Goal: Task Accomplishment & Management: Use online tool/utility

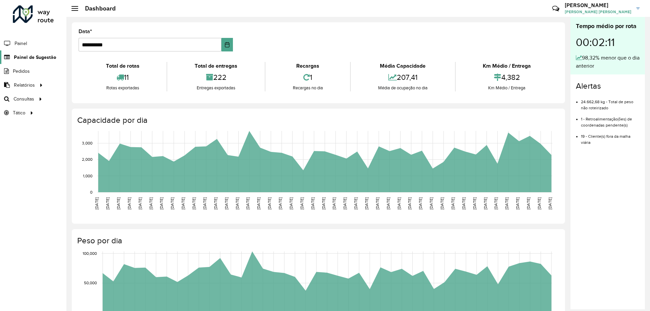
click at [32, 58] on span "Painel de Sugestão" at bounding box center [35, 57] width 42 height 7
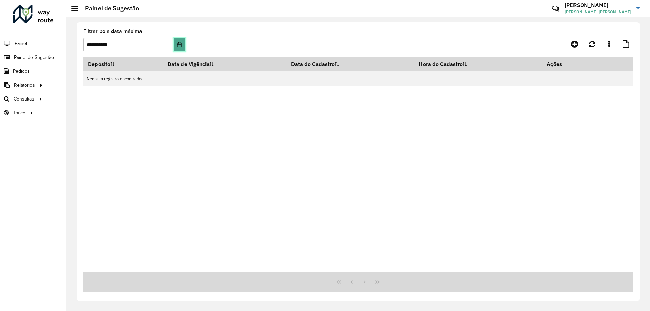
click at [179, 44] on icon "Choose Date" at bounding box center [179, 44] width 4 height 5
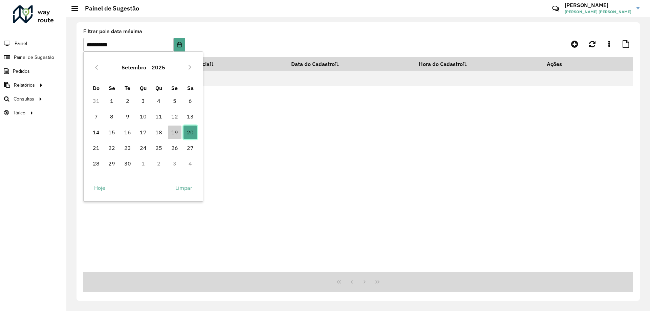
click at [191, 136] on span "20" at bounding box center [191, 133] width 14 height 14
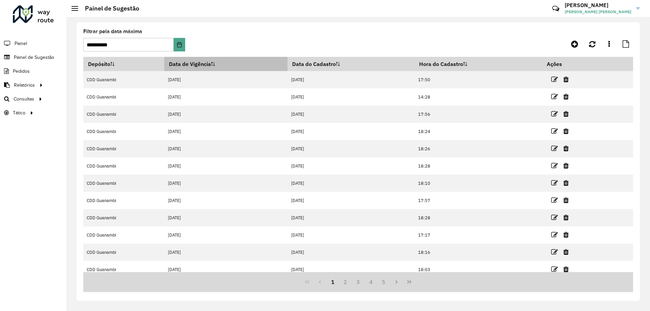
click at [210, 64] on th "Data de Vigência" at bounding box center [225, 64] width 123 height 14
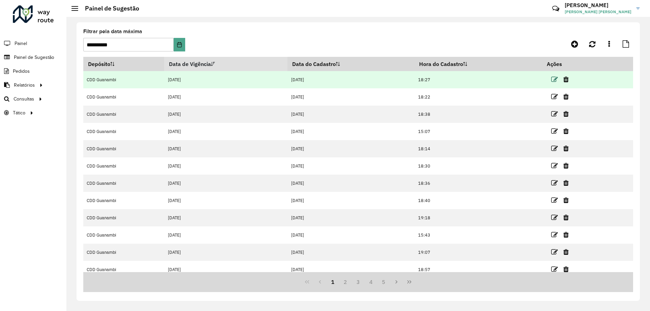
click at [551, 81] on icon at bounding box center [554, 79] width 7 height 7
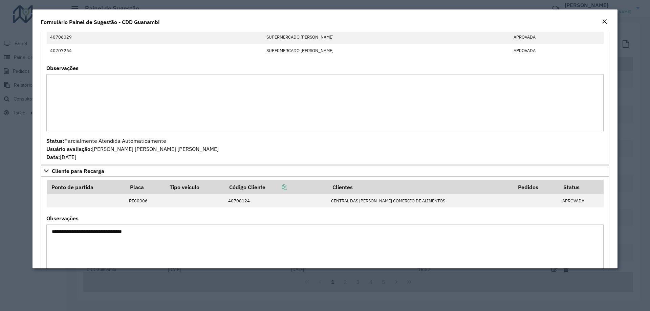
scroll to position [361, 0]
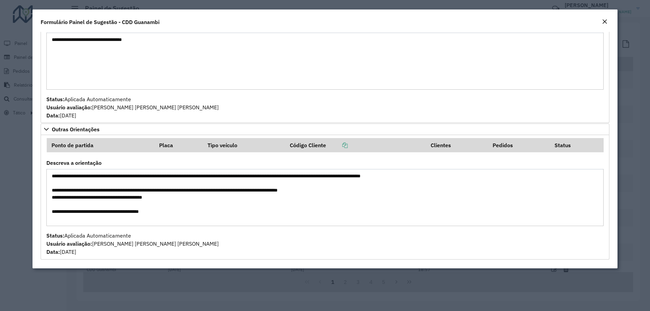
click at [607, 22] on em "Close" at bounding box center [604, 21] width 5 height 5
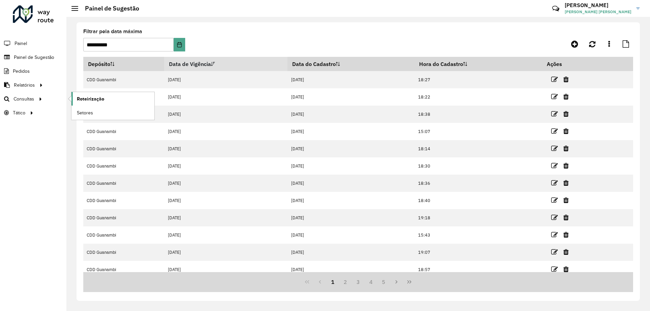
click at [90, 100] on span "Roteirização" at bounding box center [90, 99] width 27 height 7
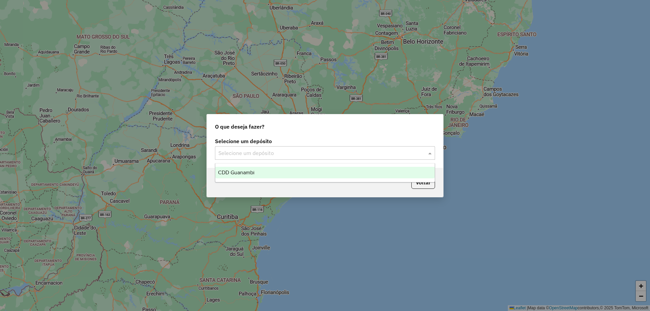
click at [267, 152] on input "text" at bounding box center [318, 153] width 200 height 8
click at [253, 170] on span "CDD Guanambi" at bounding box center [236, 173] width 37 height 6
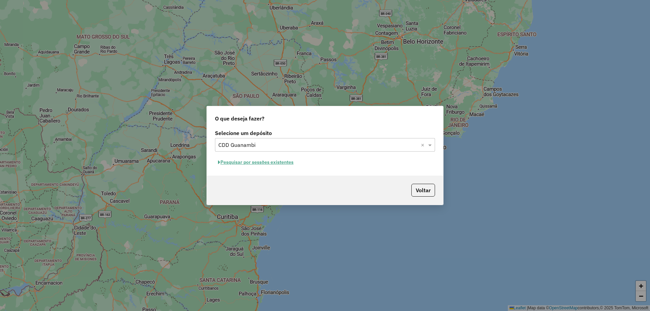
click at [273, 166] on button "Pesquisar por sessões existentes" at bounding box center [256, 162] width 82 height 10
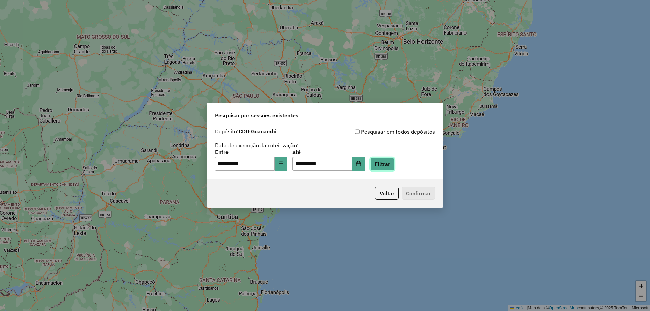
click at [395, 167] on button "Filtrar" at bounding box center [383, 164] width 24 height 13
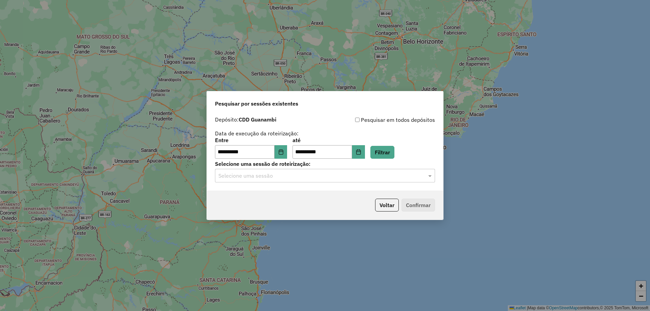
click at [273, 174] on input "text" at bounding box center [318, 176] width 200 height 8
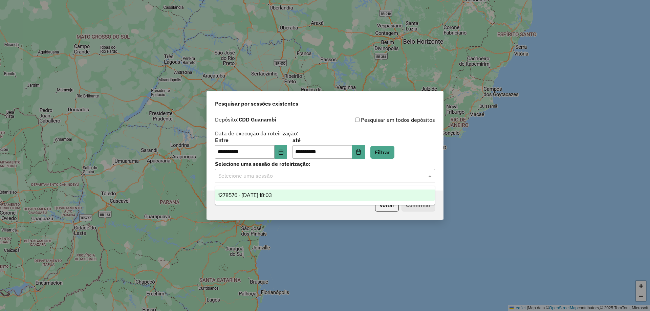
click at [250, 194] on span "1278576 - [DATE] 18:03" at bounding box center [245, 195] width 54 height 6
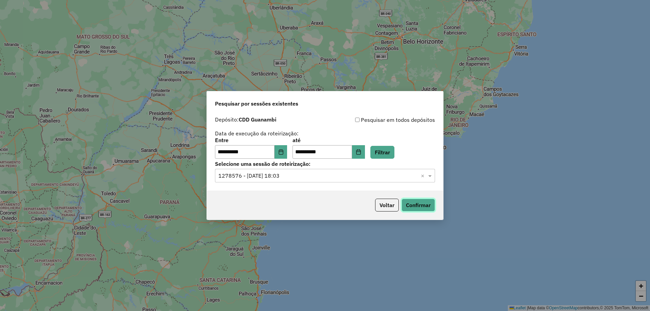
click at [419, 208] on button "Confirmar" at bounding box center [419, 205] width 34 height 13
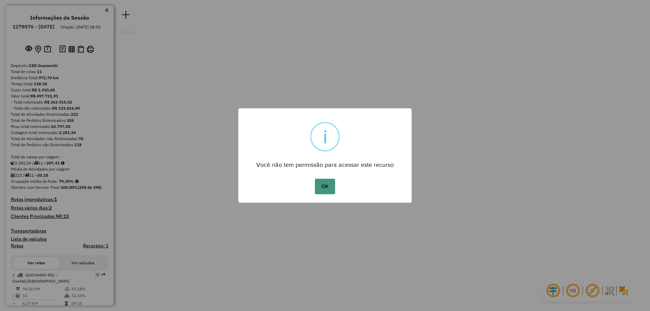
click at [329, 185] on button "OK" at bounding box center [325, 187] width 20 height 16
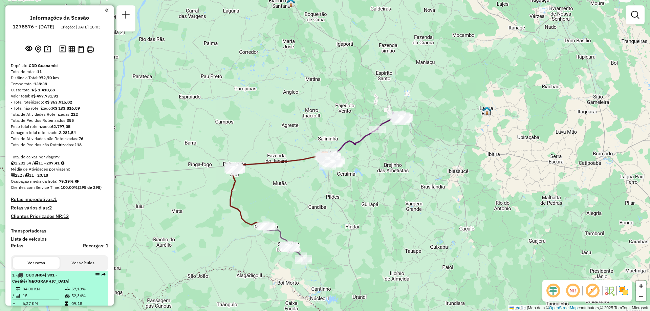
click at [44, 284] on span "| 901 - Caetité/[GEOGRAPHIC_DATA]" at bounding box center [40, 278] width 57 height 11
select select "**********"
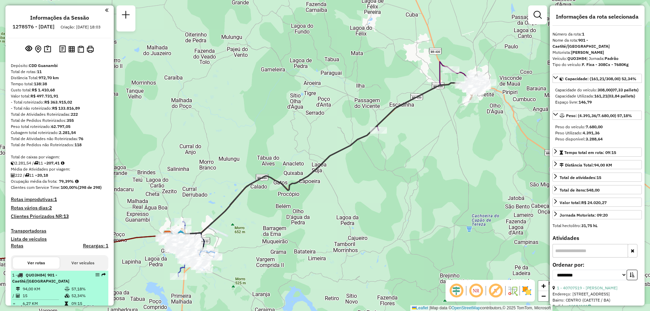
scroll to position [68, 0]
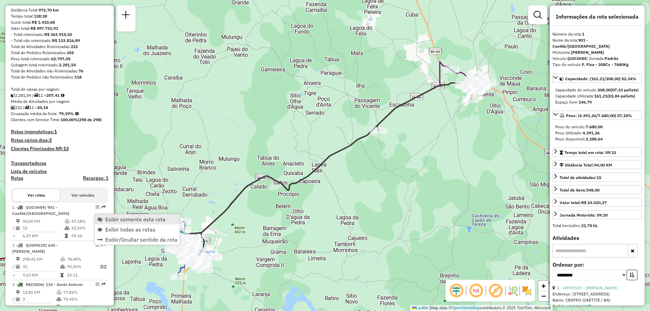
click at [123, 222] on span "Exibir somente esta rota" at bounding box center [135, 219] width 60 height 5
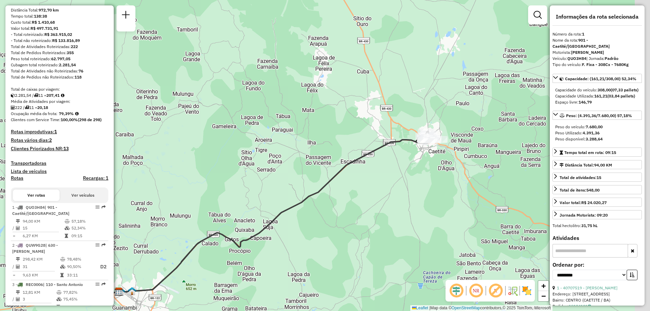
drag, startPoint x: 477, startPoint y: 126, endPoint x: 404, endPoint y: 209, distance: 110.2
click at [404, 209] on div "Janela de atendimento Grade de atendimento Capacidade Transportadoras Veículos …" at bounding box center [325, 155] width 650 height 311
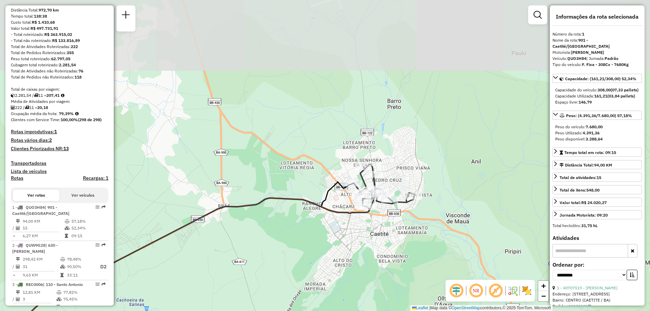
drag, startPoint x: 396, startPoint y: 168, endPoint x: 398, endPoint y: 239, distance: 71.5
click at [398, 239] on div "Janela de atendimento Grade de atendimento Capacidade Transportadoras Veículos …" at bounding box center [325, 155] width 650 height 311
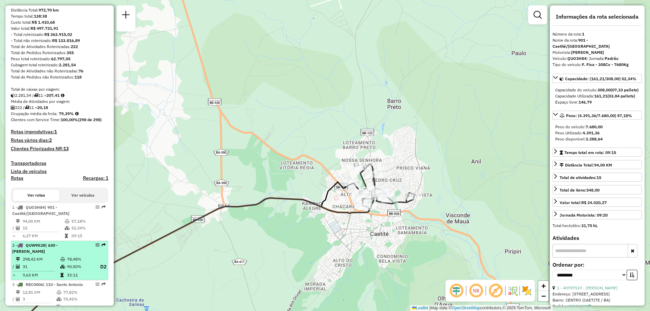
click at [58, 252] on span "| 630 - [PERSON_NAME]" at bounding box center [35, 248] width 46 height 11
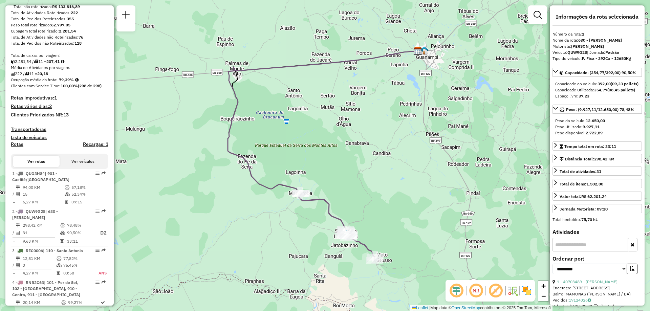
scroll to position [169, 0]
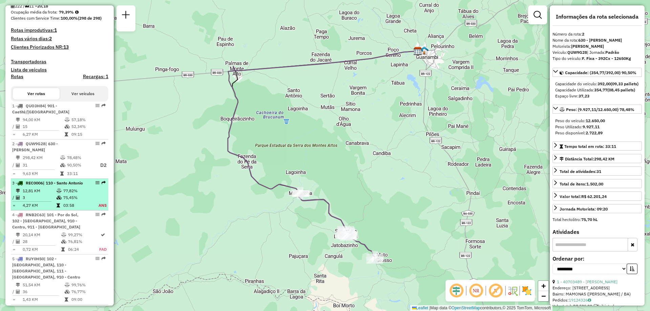
click at [64, 201] on td "75,45%" at bounding box center [77, 197] width 28 height 7
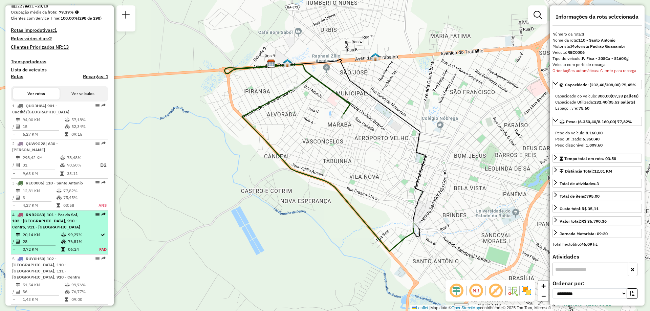
click at [58, 245] on td "28" at bounding box center [41, 241] width 39 height 7
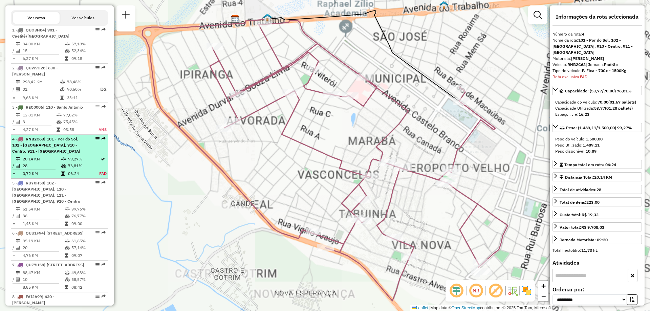
scroll to position [387, 0]
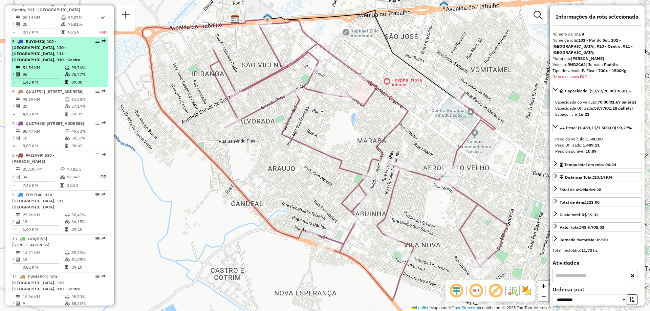
click at [66, 63] on div "5 - RUY0H50 | 102 - Vomitamel, 110 - Santo Antonio, 111 - Caiçara, 910 - Centro" at bounding box center [48, 51] width 72 height 24
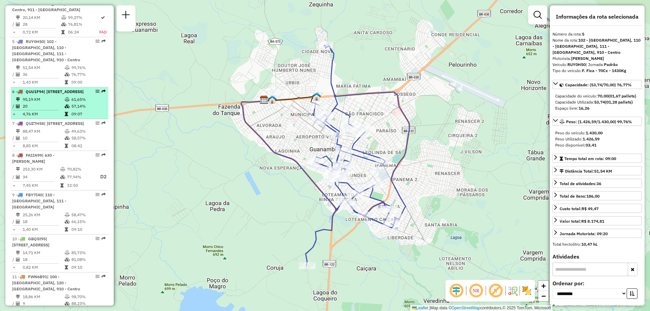
click at [45, 110] on td "20" at bounding box center [43, 106] width 42 height 7
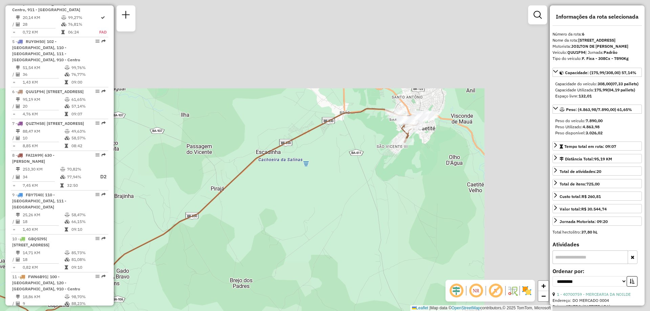
drag, startPoint x: 399, startPoint y: 126, endPoint x: 166, endPoint y: 233, distance: 256.7
click at [166, 233] on div "Janela de atendimento Grade de atendimento Capacidade Transportadoras Veículos …" at bounding box center [325, 155] width 650 height 311
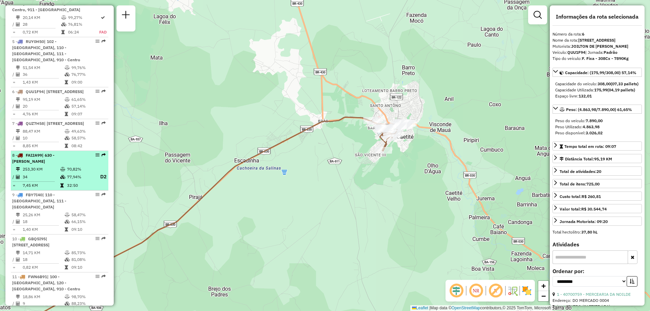
click at [39, 173] on td "253,30 KM" at bounding box center [41, 169] width 38 height 7
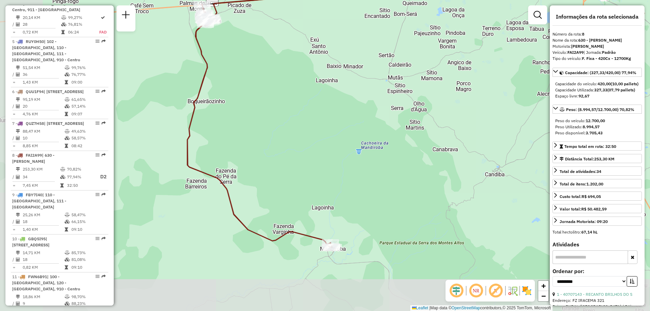
drag, startPoint x: 223, startPoint y: 246, endPoint x: 279, endPoint y: 196, distance: 75.1
click at [279, 196] on div "Janela de atendimento Grade de atendimento Capacidade Transportadoras Veículos …" at bounding box center [325, 155] width 650 height 311
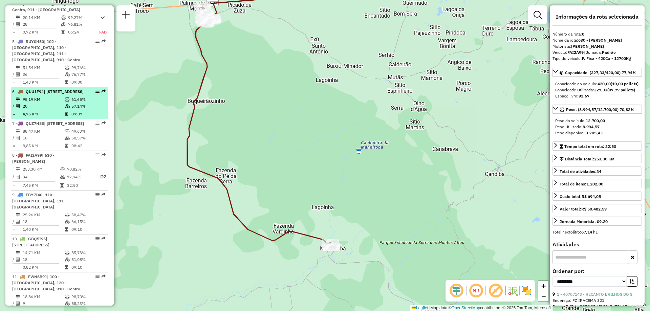
scroll to position [353, 0]
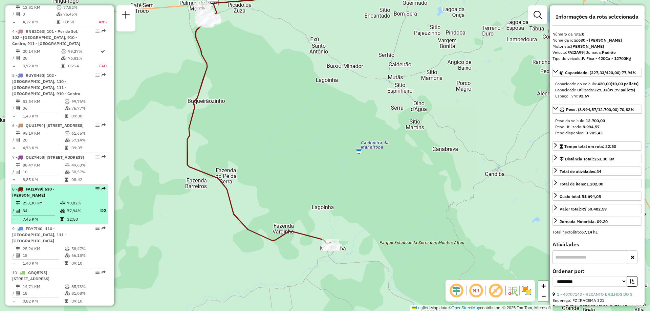
click at [54, 198] on div "8 - FAI2A99 | 630 - Sebastião Laranjeiras" at bounding box center [48, 192] width 72 height 12
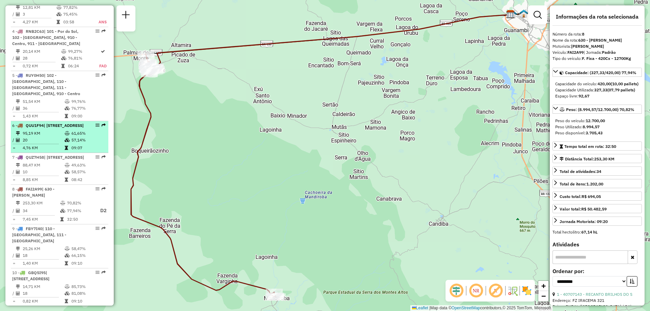
scroll to position [285, 0]
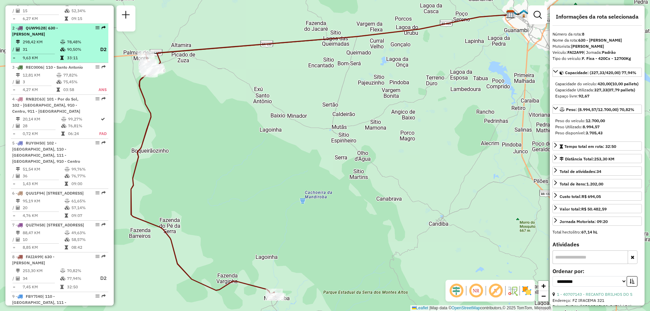
click at [69, 45] on td "78,48%" at bounding box center [80, 42] width 27 height 7
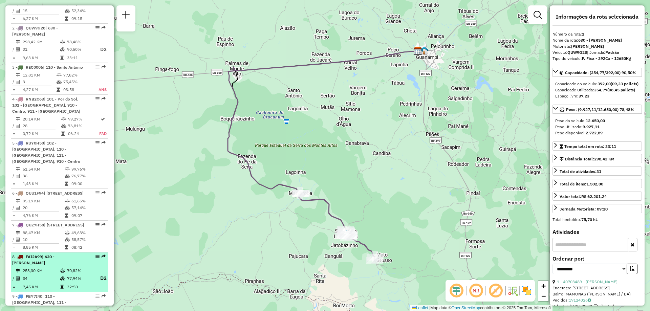
click at [53, 266] on div "8 - FAI2A99 | 630 - Sebastião Laranjeiras" at bounding box center [48, 260] width 72 height 12
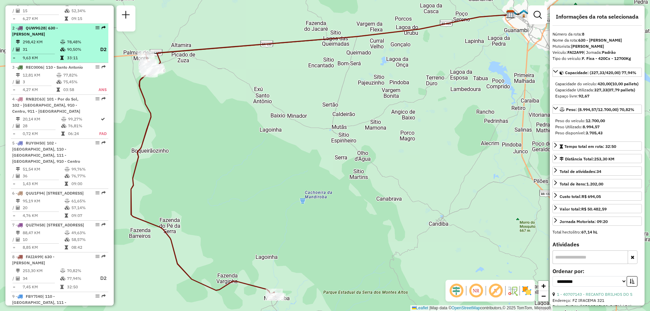
click at [54, 37] on div "2 - QUW9G28 | 630 - Sebastião Laranjeiras" at bounding box center [48, 31] width 72 height 12
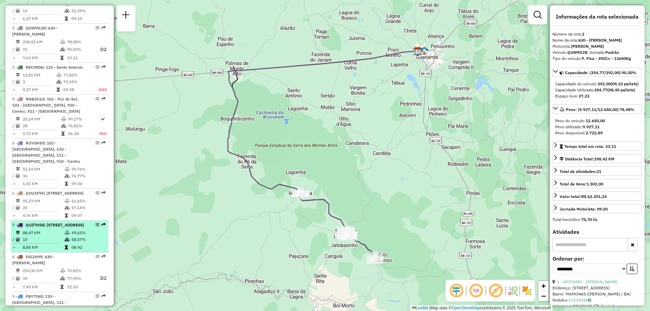
click at [41, 253] on li "7 - QUZ7H58 | 900 - Caetité, 901 - Caetité/Alto Buenos Aires 88,47 KM 49,63% / …" at bounding box center [60, 237] width 98 height 32
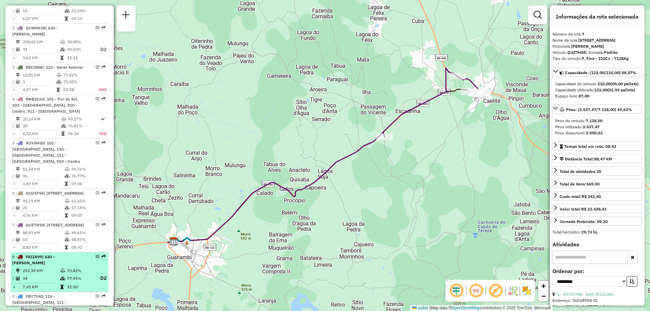
click at [42, 259] on span "FAI2A99" at bounding box center [34, 256] width 16 height 5
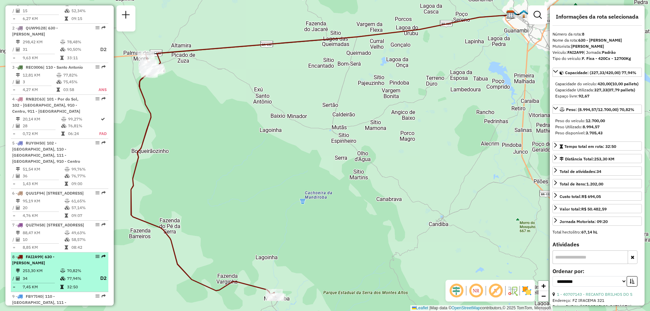
scroll to position [319, 0]
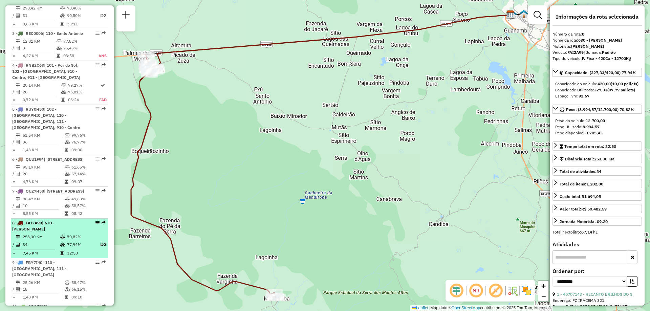
click at [58, 232] on div "8 - FAI2A99 | 630 - Sebastião Laranjeiras" at bounding box center [48, 226] width 72 height 12
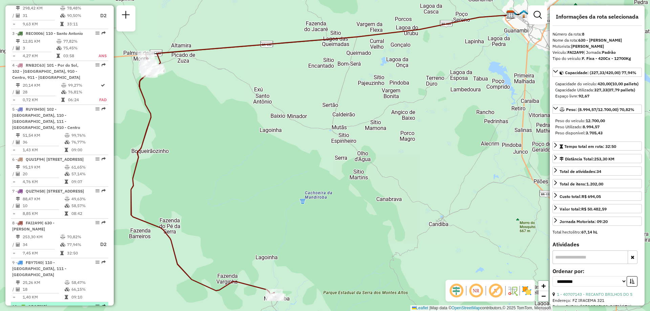
scroll to position [387, 0]
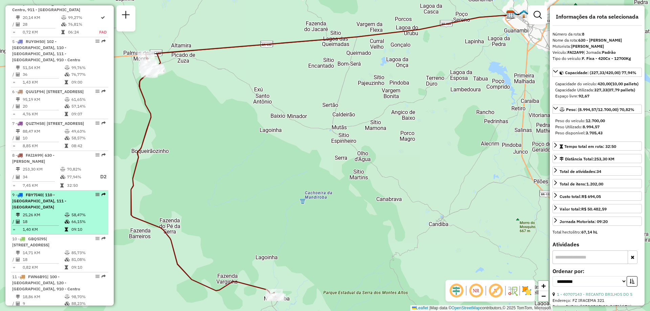
click at [61, 225] on td "18" at bounding box center [43, 221] width 42 height 7
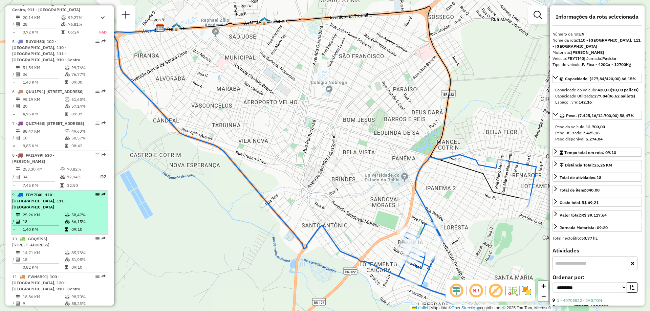
scroll to position [421, 0]
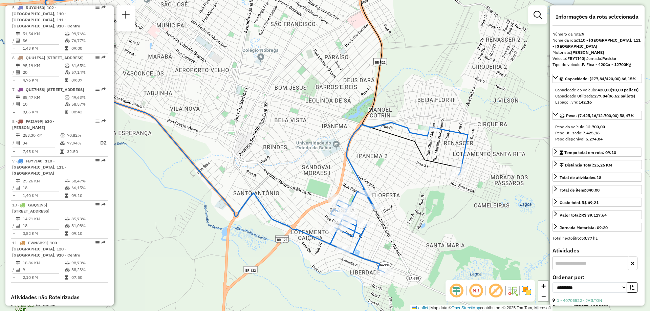
drag, startPoint x: 304, startPoint y: 159, endPoint x: 213, endPoint y: 125, distance: 97.8
click at [214, 125] on div "Janela de atendimento Grade de atendimento Capacidade Transportadoras Veículos …" at bounding box center [325, 155] width 650 height 311
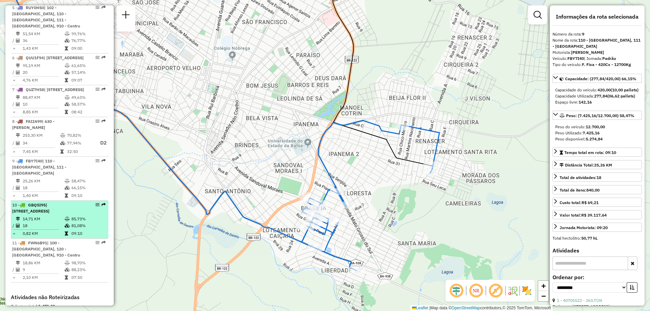
click at [62, 223] on td "14,71 KM" at bounding box center [43, 219] width 42 height 7
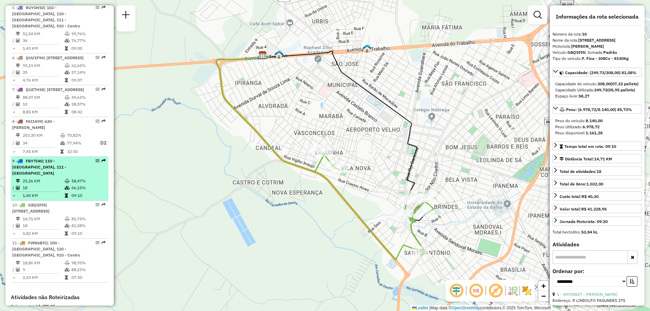
click at [64, 191] on td at bounding box center [67, 188] width 7 height 7
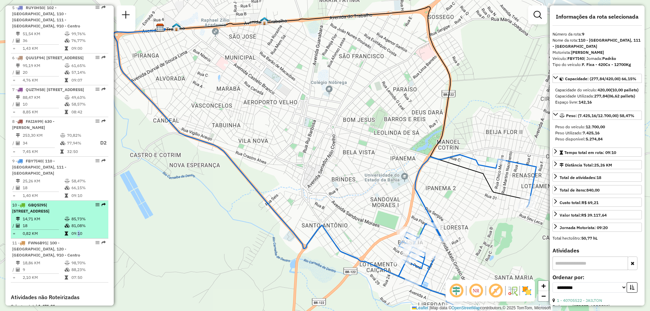
click at [75, 237] on td "09:10" at bounding box center [88, 233] width 34 height 7
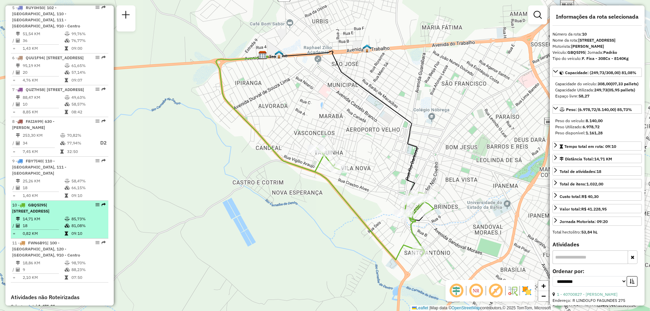
scroll to position [488, 0]
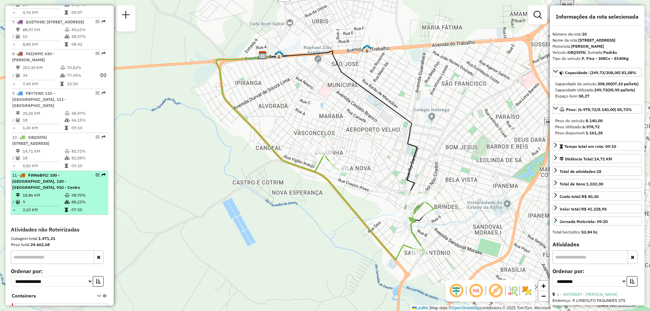
click at [93, 199] on td "98,70%" at bounding box center [88, 195] width 34 height 7
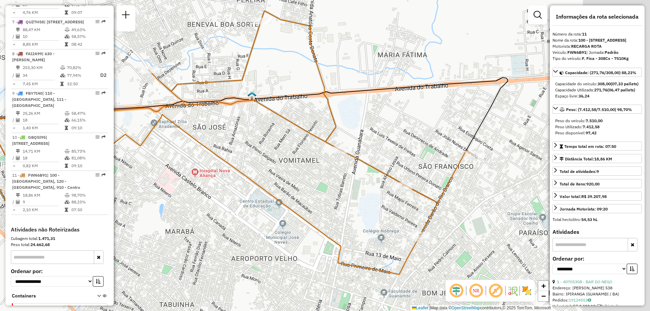
drag, startPoint x: 370, startPoint y: 177, endPoint x: 273, endPoint y: 164, distance: 97.0
click at [273, 164] on div "Janela de atendimento Grade de atendimento Capacidade Transportadoras Veículos …" at bounding box center [325, 155] width 650 height 311
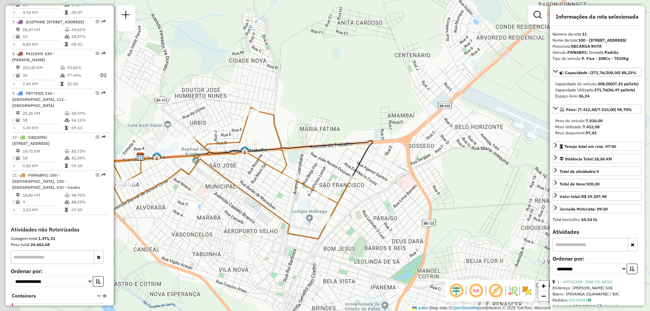
drag, startPoint x: 243, startPoint y: 125, endPoint x: 291, endPoint y: 183, distance: 75.1
click at [291, 183] on div "Janela de atendimento Grade de atendimento Capacidade Transportadoras Veículos …" at bounding box center [325, 155] width 650 height 311
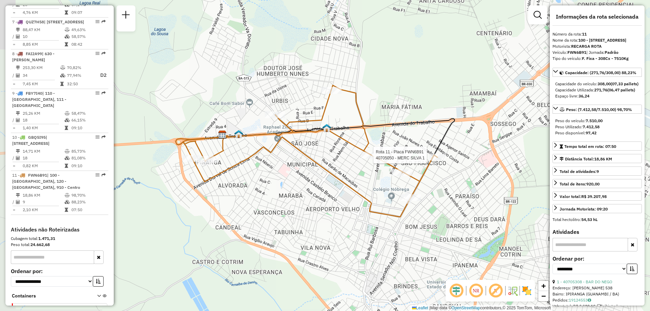
drag, startPoint x: 246, startPoint y: 212, endPoint x: 313, endPoint y: 181, distance: 73.7
click at [313, 181] on div "Rota 11 - Placa FWN6B91 40705050 - MERC SILVA 1 Janela de atendimento Grade de …" at bounding box center [325, 155] width 650 height 311
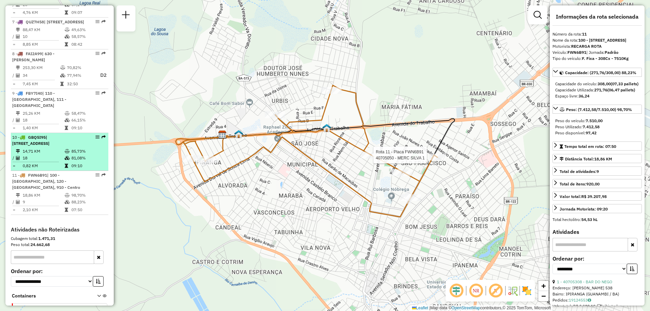
click at [57, 159] on li "10 - GBQ5I95 | 110 - Santo Antonio, 910 - Centro 14,71 KM 85,73% / 18 81,08% = …" at bounding box center [60, 152] width 98 height 38
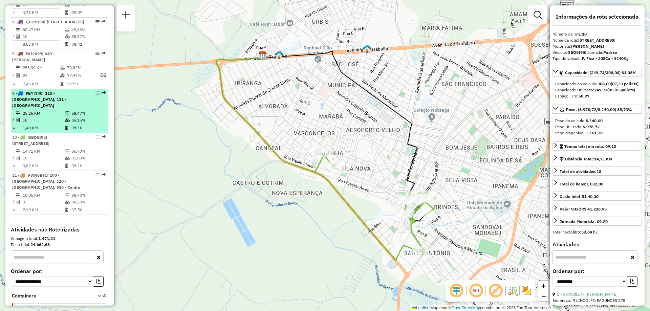
click at [45, 124] on td "18" at bounding box center [43, 120] width 42 height 7
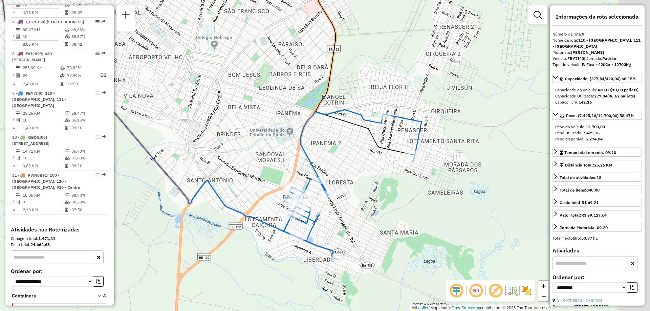
drag, startPoint x: 273, startPoint y: 197, endPoint x: 155, endPoint y: 150, distance: 127.0
click at [155, 150] on div "Janela de atendimento Grade de atendimento Capacidade Transportadoras Veículos …" at bounding box center [325, 155] width 650 height 311
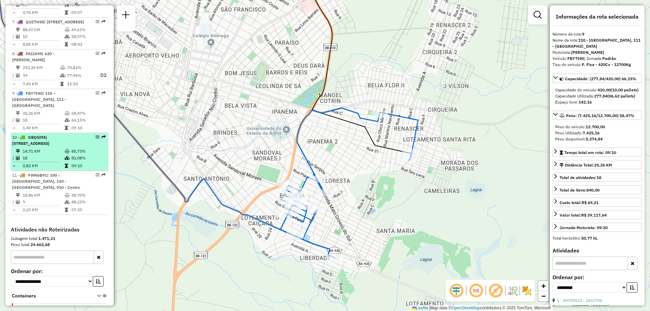
click at [25, 155] on td "14,71 KM" at bounding box center [43, 151] width 42 height 7
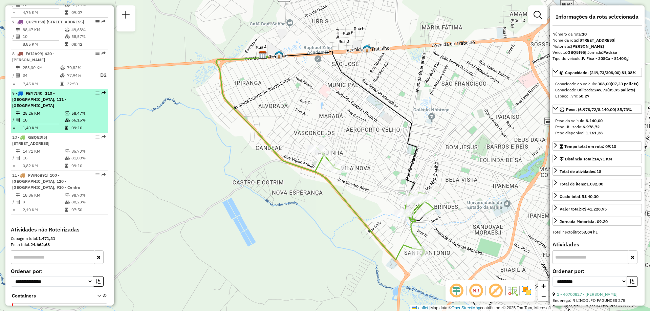
click at [51, 108] on span "| 110 - [GEOGRAPHIC_DATA], 111 - [GEOGRAPHIC_DATA]" at bounding box center [39, 99] width 54 height 17
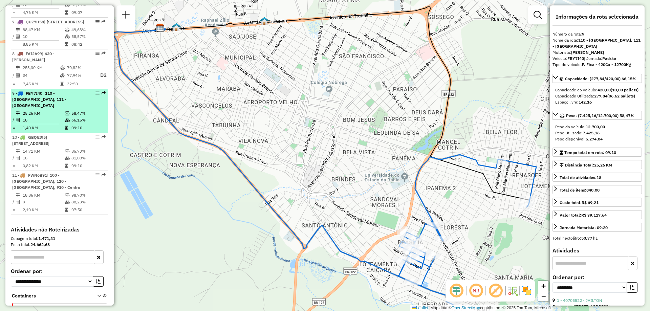
scroll to position [455, 0]
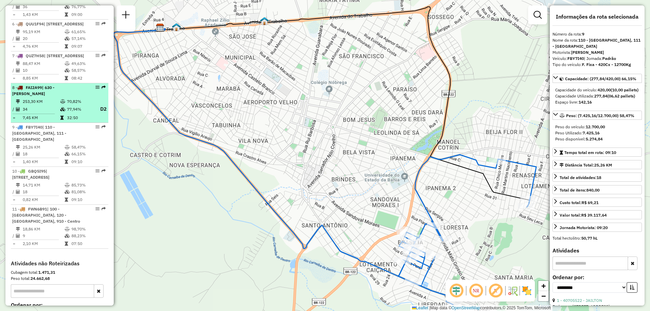
click at [52, 114] on hr at bounding box center [34, 114] width 42 height 0
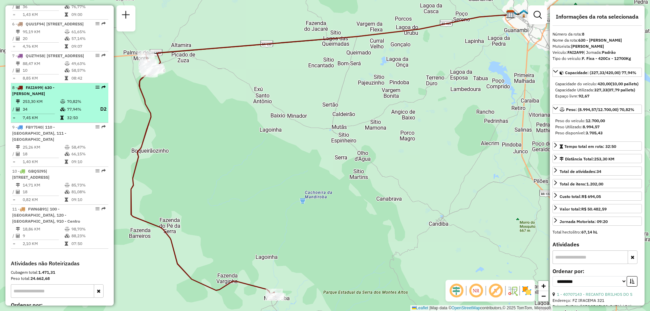
scroll to position [387, 0]
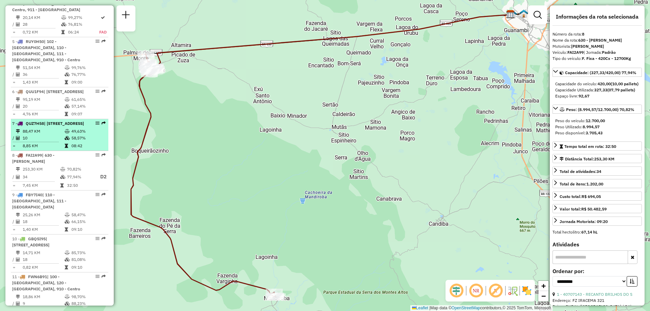
click at [39, 135] on td "88,47 KM" at bounding box center [43, 131] width 42 height 7
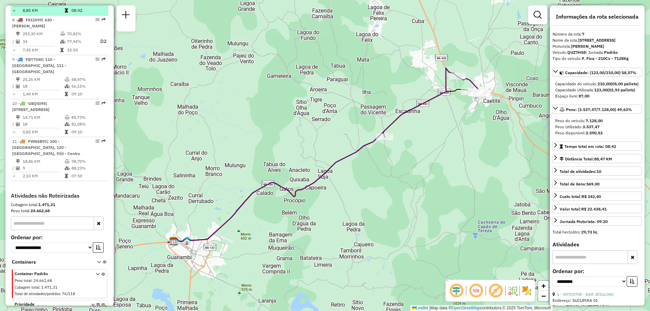
scroll to position [558, 0]
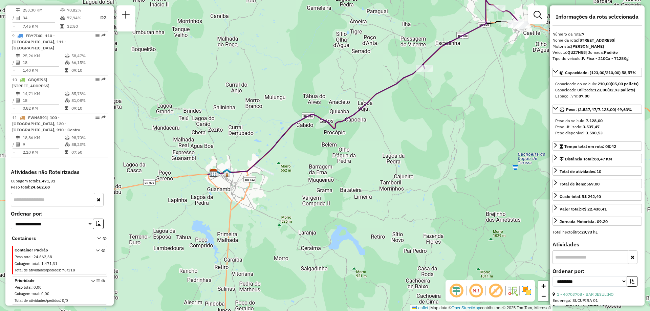
drag, startPoint x: 339, startPoint y: 186, endPoint x: 351, endPoint y: 167, distance: 22.2
click at [351, 167] on div "Janela de atendimento Grade de atendimento Capacidade Transportadoras Veículos …" at bounding box center [325, 155] width 650 height 311
click at [473, 294] on em at bounding box center [476, 291] width 16 height 16
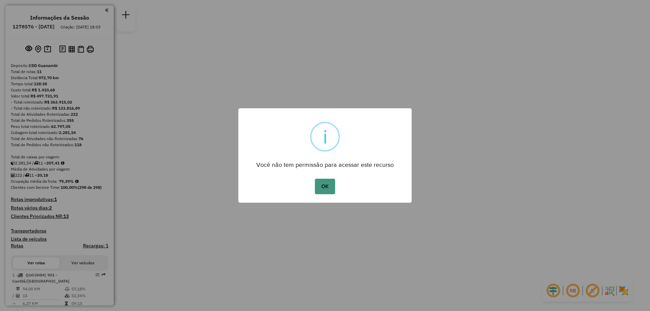
click at [333, 189] on button "OK" at bounding box center [325, 187] width 20 height 16
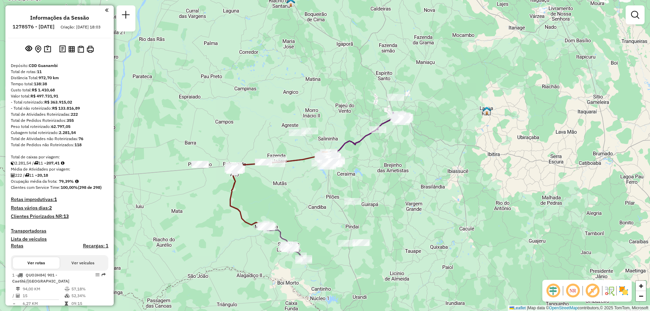
click at [385, 201] on div "Janela de atendimento Grade de atendimento Capacidade Transportadoras Veículos …" at bounding box center [325, 155] width 650 height 311
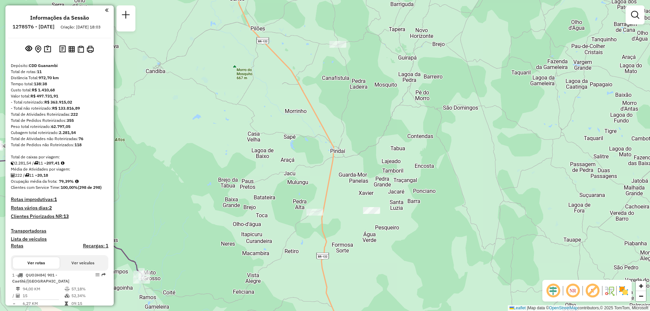
drag, startPoint x: 376, startPoint y: 194, endPoint x: 386, endPoint y: 174, distance: 22.6
click at [386, 174] on div "Janela de atendimento Grade de atendimento Capacidade Transportadoras Veículos …" at bounding box center [325, 155] width 650 height 311
drag, startPoint x: 336, startPoint y: 123, endPoint x: 350, endPoint y: 156, distance: 36.7
click at [350, 156] on div "Janela de atendimento Grade de atendimento Capacidade Transportadoras Veículos …" at bounding box center [325, 155] width 650 height 311
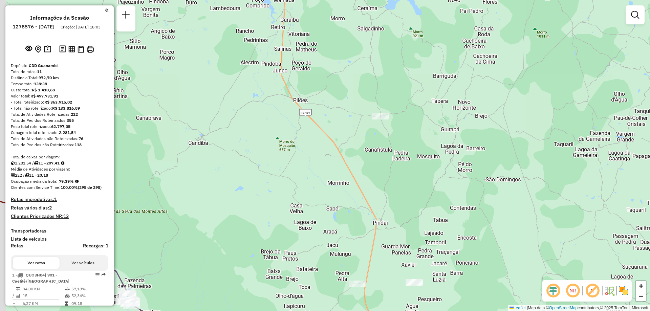
drag, startPoint x: 269, startPoint y: 86, endPoint x: 302, endPoint y: 136, distance: 60.5
click at [302, 136] on div "Janela de atendimento Grade de atendimento Capacidade Transportadoras Veículos …" at bounding box center [325, 155] width 650 height 311
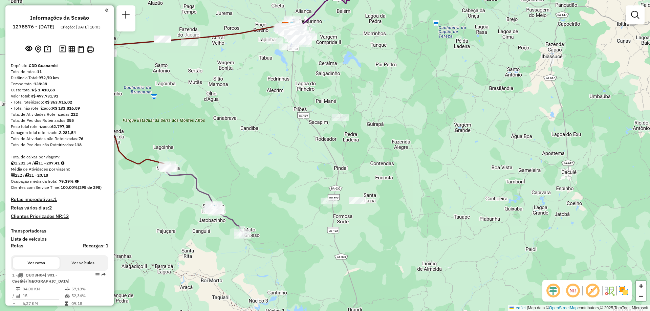
drag, startPoint x: 288, startPoint y: 66, endPoint x: 305, endPoint y: 109, distance: 46.4
click at [305, 109] on div "Janela de atendimento Grade de atendimento Capacidade Transportadoras Veículos …" at bounding box center [325, 155] width 650 height 311
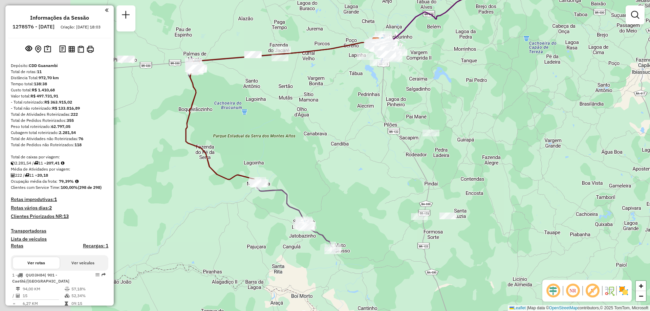
drag, startPoint x: 249, startPoint y: 50, endPoint x: 323, endPoint y: 22, distance: 78.9
click at [323, 22] on div "Janela de atendimento Grade de atendimento Capacidade Transportadoras Veículos …" at bounding box center [325, 155] width 650 height 311
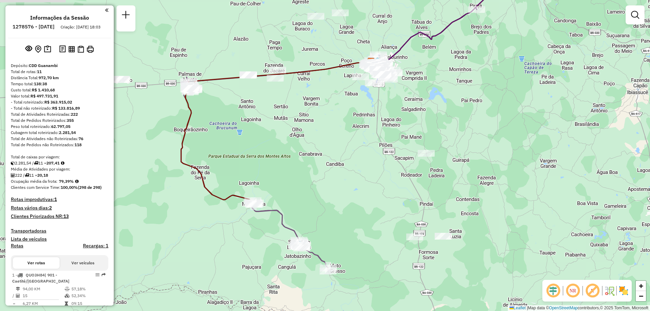
drag, startPoint x: 320, startPoint y: 106, endPoint x: 314, endPoint y: 138, distance: 32.7
click at [314, 138] on div "Janela de atendimento Grade de atendimento Capacidade Transportadoras Veículos …" at bounding box center [325, 155] width 650 height 311
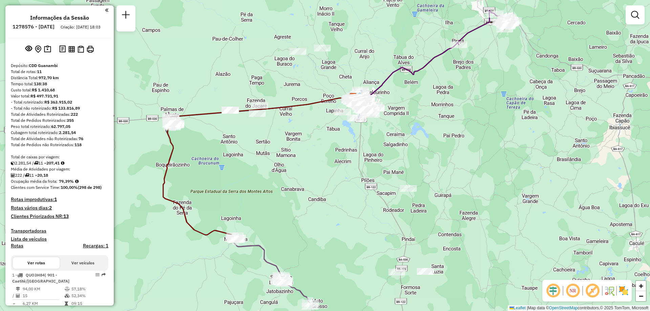
drag, startPoint x: 359, startPoint y: 38, endPoint x: 337, endPoint y: 64, distance: 34.0
click at [337, 64] on div "Janela de atendimento Grade de atendimento Capacidade Transportadoras Veículos …" at bounding box center [325, 155] width 650 height 311
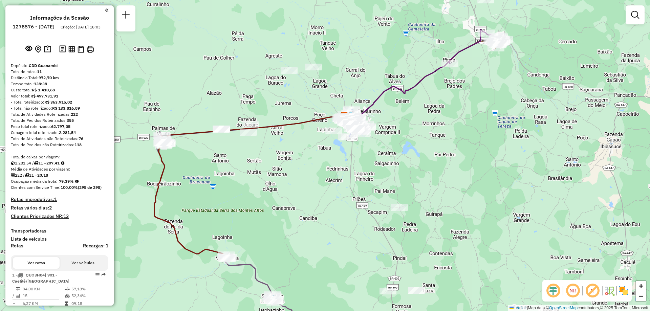
drag, startPoint x: 343, startPoint y: 47, endPoint x: 338, endPoint y: 67, distance: 20.4
click at [338, 67] on div "Janela de atendimento Grade de atendimento Capacidade Transportadoras Veículos …" at bounding box center [325, 155] width 650 height 311
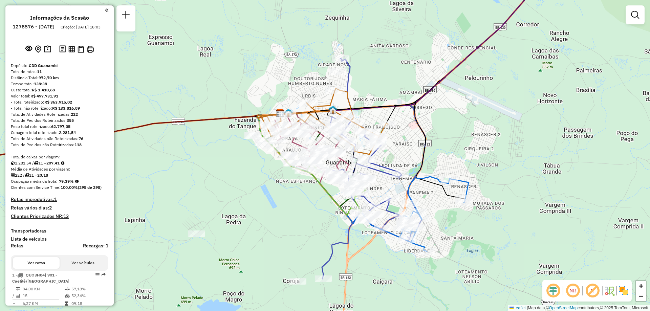
drag, startPoint x: 377, startPoint y: 120, endPoint x: 380, endPoint y: 97, distance: 23.2
click at [380, 97] on div "Janela de atendimento Grade de atendimento Capacidade Transportadoras Veículos …" at bounding box center [325, 155] width 650 height 311
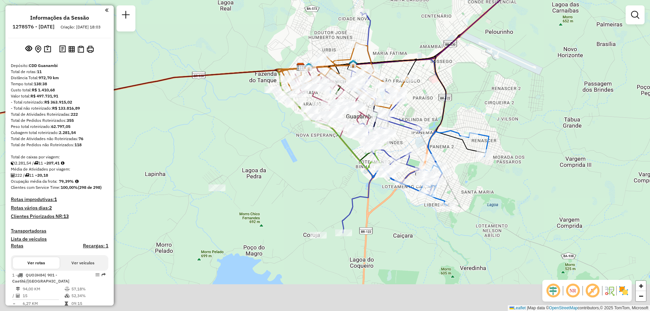
drag, startPoint x: 290, startPoint y: 174, endPoint x: 317, endPoint y: 144, distance: 40.8
click at [317, 144] on div "Janela de atendimento Grade de atendimento Capacidade Transportadoras Veículos …" at bounding box center [325, 155] width 650 height 311
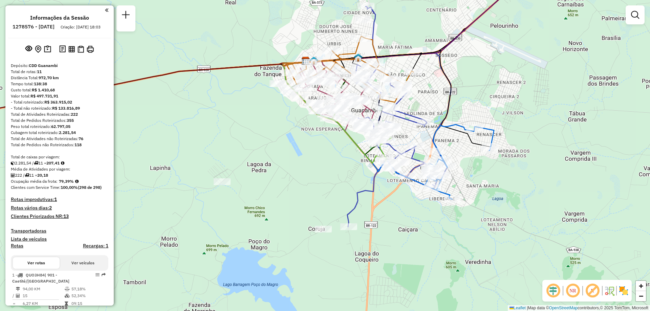
drag, startPoint x: 312, startPoint y: 148, endPoint x: 294, endPoint y: 171, distance: 28.7
click at [294, 171] on div "Janela de atendimento Grade de atendimento Capacidade Transportadoras Veículos …" at bounding box center [325, 155] width 650 height 311
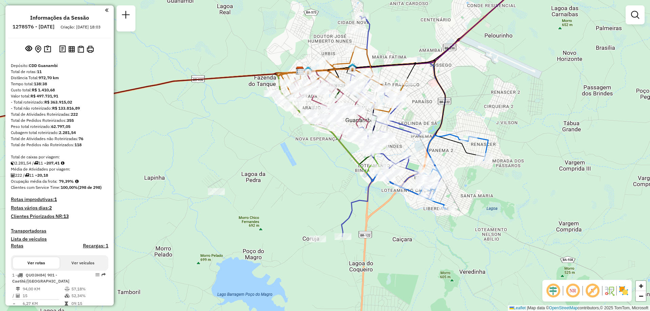
drag, startPoint x: 442, startPoint y: 104, endPoint x: 431, endPoint y: 132, distance: 30.0
click at [431, 130] on icon at bounding box center [392, 108] width 185 height 97
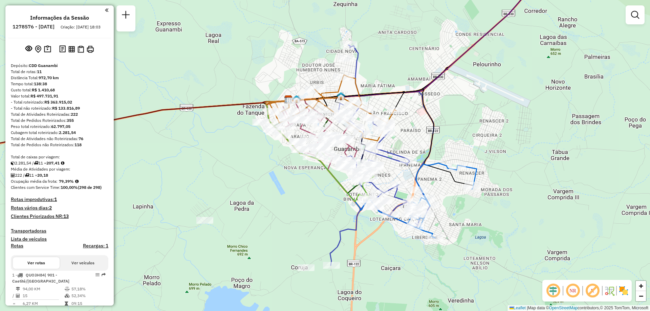
click at [571, 293] on em at bounding box center [573, 291] width 16 height 16
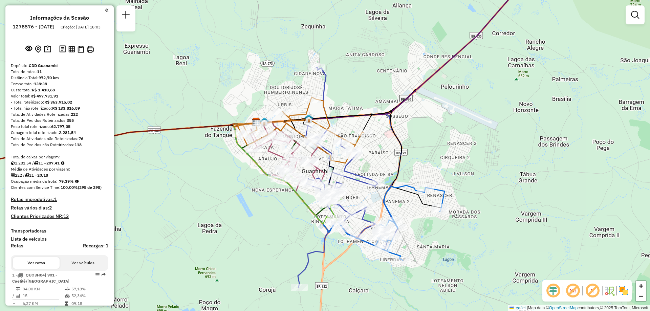
drag, startPoint x: 487, startPoint y: 127, endPoint x: 452, endPoint y: 153, distance: 43.6
click at [452, 153] on div "Janela de atendimento Grade de atendimento Capacidade Transportadoras Veículos …" at bounding box center [325, 155] width 650 height 311
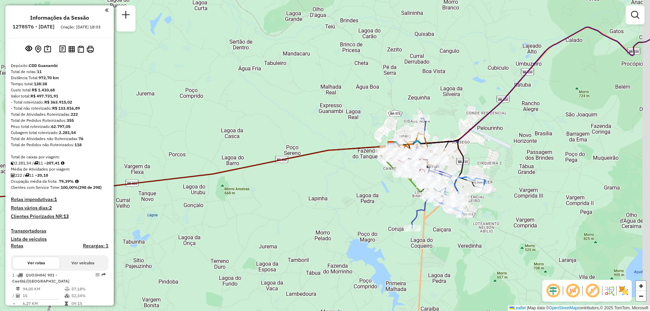
drag, startPoint x: 485, startPoint y: 151, endPoint x: 445, endPoint y: 134, distance: 42.6
click at [445, 134] on div "Janela de atendimento Grade de atendimento Capacidade Transportadoras Veículos …" at bounding box center [325, 155] width 650 height 311
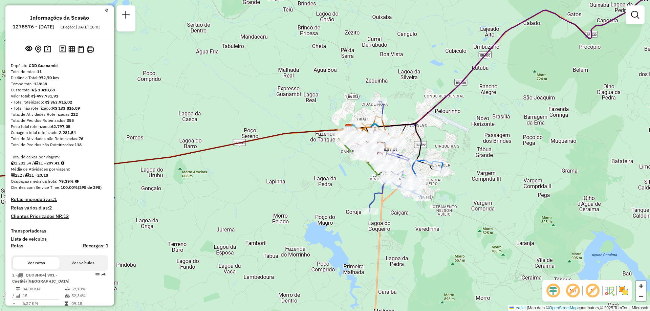
drag, startPoint x: 468, startPoint y: 150, endPoint x: 444, endPoint y: 161, distance: 26.8
click at [444, 161] on div "Janela de atendimento Grade de atendimento Capacidade Transportadoras Veículos …" at bounding box center [325, 155] width 650 height 311
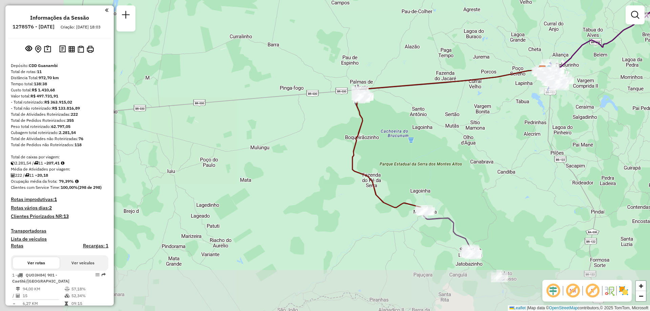
drag, startPoint x: 399, startPoint y: 162, endPoint x: 460, endPoint y: 112, distance: 78.0
click at [460, 112] on div "Janela de atendimento Grade de atendimento Capacidade Transportadoras Veículos …" at bounding box center [325, 155] width 650 height 311
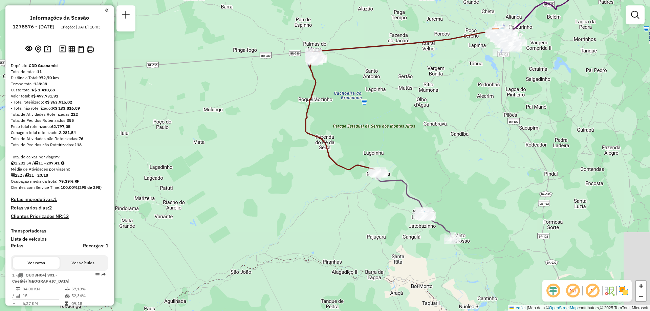
drag, startPoint x: 486, startPoint y: 208, endPoint x: 439, endPoint y: 172, distance: 59.7
click at [439, 172] on div "Janela de atendimento Grade de atendimento Capacidade Transportadoras Veículos …" at bounding box center [325, 155] width 650 height 311
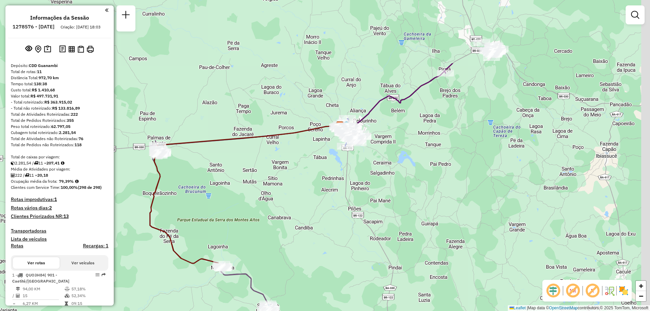
drag, startPoint x: 490, startPoint y: 123, endPoint x: 331, endPoint y: 215, distance: 183.9
click at [331, 219] on div "Janela de atendimento Grade de atendimento Capacidade Transportadoras Veículos …" at bounding box center [325, 155] width 650 height 311
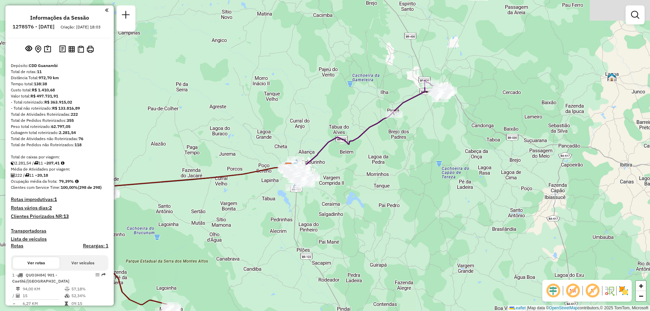
drag, startPoint x: 519, startPoint y: 99, endPoint x: 471, endPoint y: 166, distance: 82.6
click at [471, 166] on div "Janela de atendimento Grade de atendimento Capacidade Transportadoras Veículos …" at bounding box center [325, 155] width 650 height 311
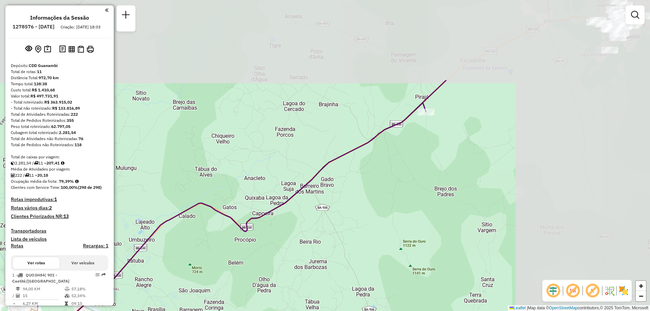
drag, startPoint x: 481, startPoint y: 73, endPoint x: 239, endPoint y: 188, distance: 267.1
click at [240, 188] on div "Janela de atendimento Grade de atendimento Capacidade Transportadoras Veículos …" at bounding box center [325, 155] width 650 height 311
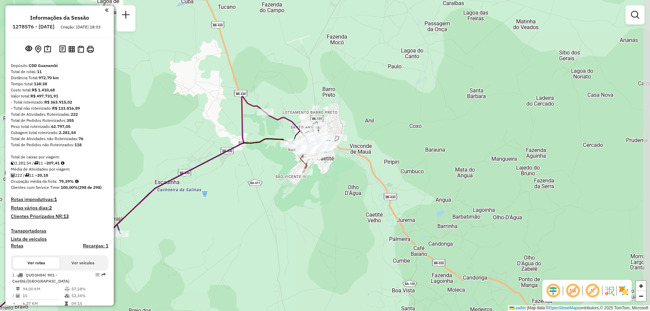
drag, startPoint x: 498, startPoint y: 72, endPoint x: 229, endPoint y: 188, distance: 292.5
click at [229, 188] on div "Janela de atendimento Grade de atendimento Capacidade Transportadoras Veículos …" at bounding box center [325, 155] width 650 height 311
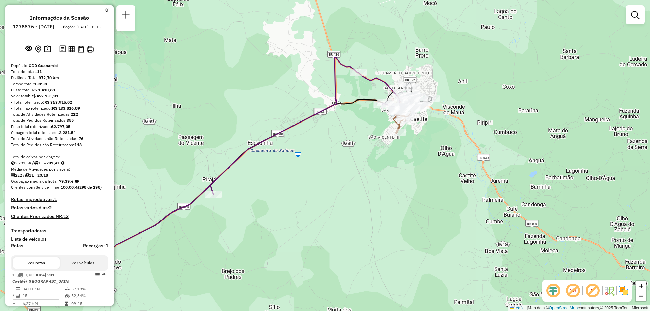
drag, startPoint x: 320, startPoint y: 155, endPoint x: 344, endPoint y: 131, distance: 33.8
click at [344, 132] on div "Janela de atendimento Grade de atendimento Capacidade Transportadoras Veículos …" at bounding box center [325, 155] width 650 height 311
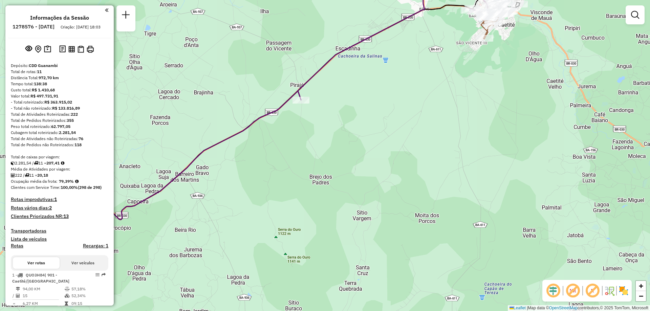
drag, startPoint x: 254, startPoint y: 144, endPoint x: 327, endPoint y: 66, distance: 106.4
click at [327, 66] on icon at bounding box center [397, 31] width 198 height 137
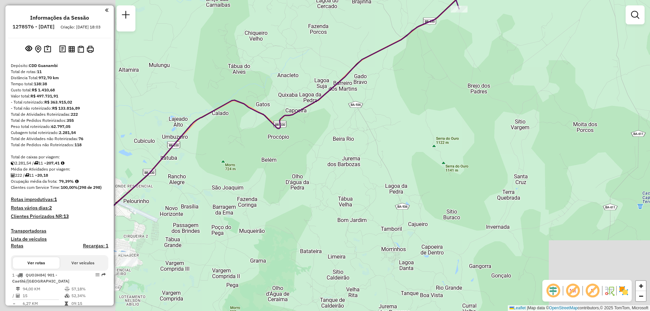
drag, startPoint x: 177, startPoint y: 160, endPoint x: 340, endPoint y: 66, distance: 187.7
click at [340, 66] on div "Janela de atendimento Grade de atendimento Capacidade Transportadoras Veículos …" at bounding box center [325, 155] width 650 height 311
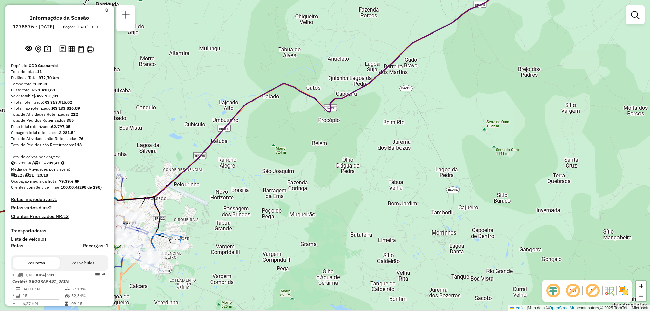
drag, startPoint x: 276, startPoint y: 97, endPoint x: 383, endPoint y: 50, distance: 116.7
click at [383, 51] on div "Janela de atendimento Grade de atendimento Capacidade Transportadoras Veículos …" at bounding box center [325, 155] width 650 height 311
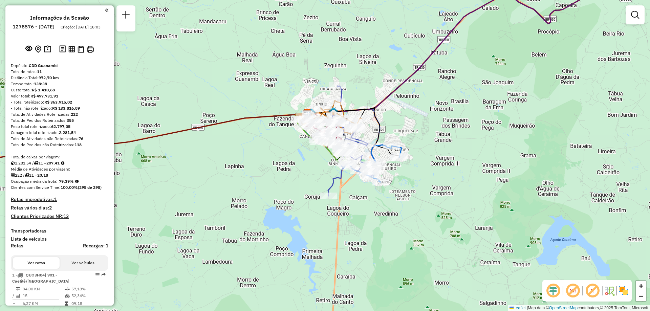
click at [571, 294] on em at bounding box center [573, 291] width 16 height 16
click at [574, 295] on em at bounding box center [573, 291] width 16 height 16
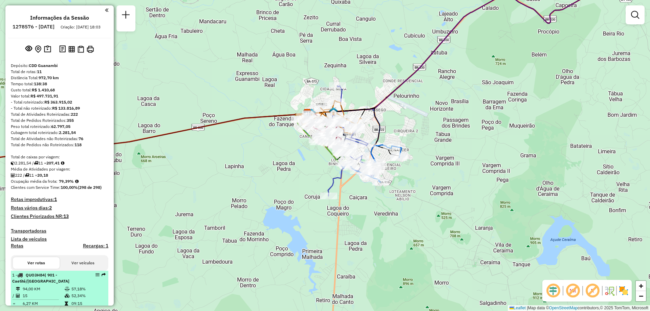
click at [43, 284] on span "| 901 - Caetité/[GEOGRAPHIC_DATA]" at bounding box center [40, 278] width 57 height 11
select select "**********"
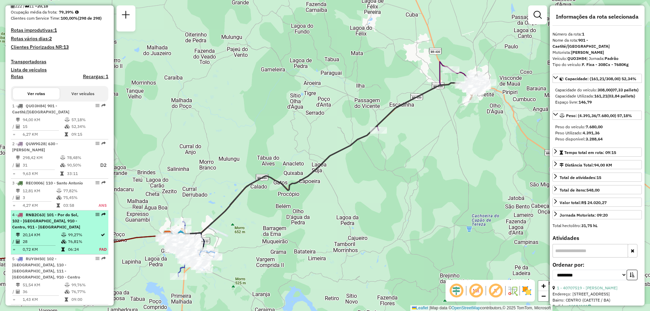
scroll to position [271, 0]
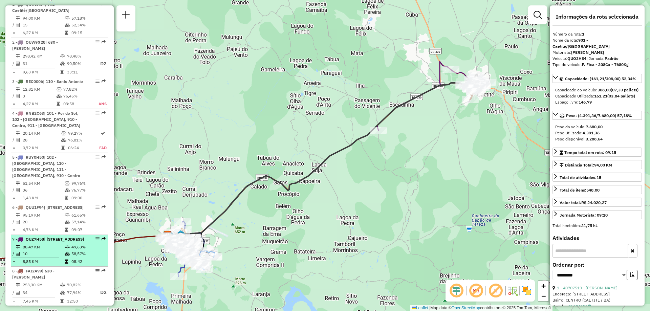
click at [54, 242] on span "| [STREET_ADDRESS]" at bounding box center [64, 239] width 40 height 5
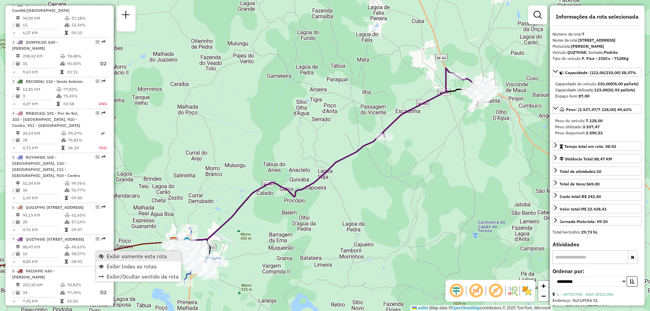
click at [118, 257] on span "Exibir somente esta rota" at bounding box center [137, 256] width 60 height 5
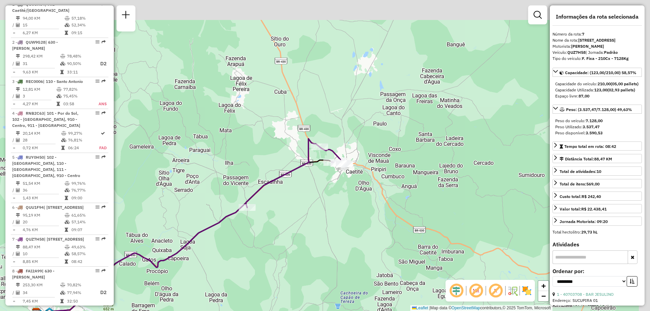
drag, startPoint x: 483, startPoint y: 132, endPoint x: 393, endPoint y: 181, distance: 102.6
click at [394, 181] on div "Janela de atendimento Grade de atendimento Capacidade Transportadoras Veículos …" at bounding box center [325, 155] width 650 height 311
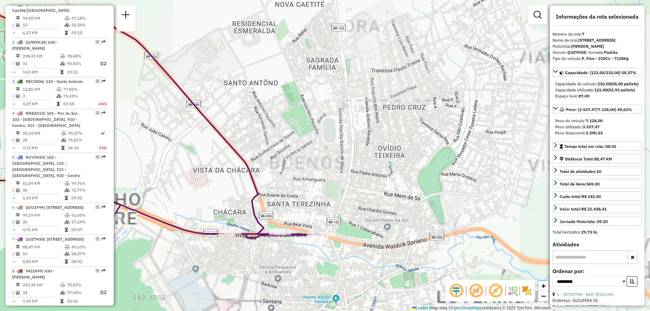
drag, startPoint x: 309, startPoint y: 191, endPoint x: 328, endPoint y: 149, distance: 46.2
click at [328, 149] on div "Janela de atendimento Grade de atendimento Capacidade Transportadoras Veículos …" at bounding box center [325, 155] width 650 height 311
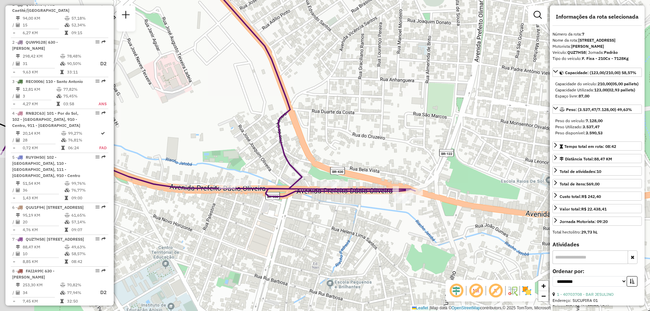
drag, startPoint x: 323, startPoint y: 151, endPoint x: 366, endPoint y: 143, distance: 43.8
click at [366, 143] on div "Janela de atendimento Grade de atendimento Capacidade Transportadoras Veículos …" at bounding box center [325, 155] width 650 height 311
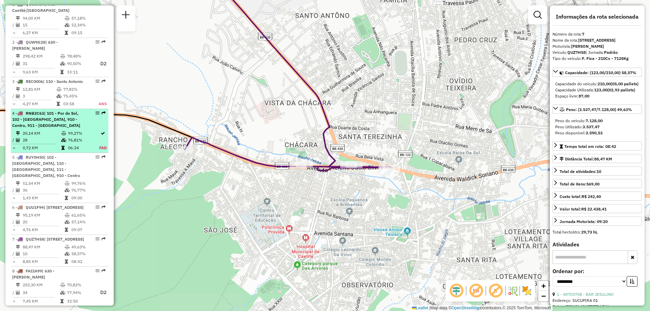
scroll to position [169, 0]
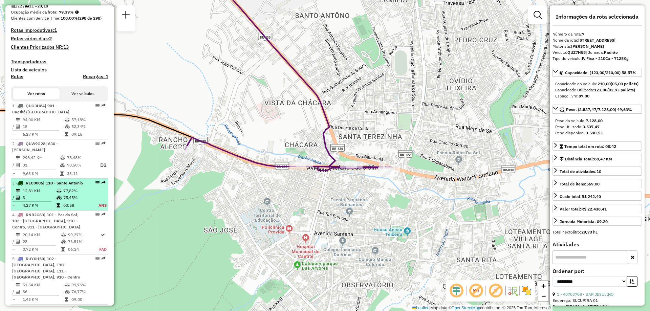
click at [68, 201] on td "75,45%" at bounding box center [77, 197] width 28 height 7
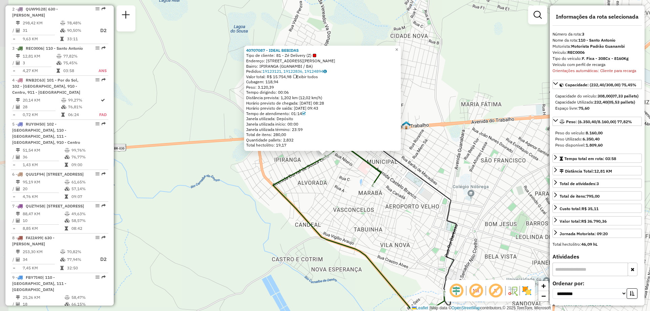
scroll to position [349, 0]
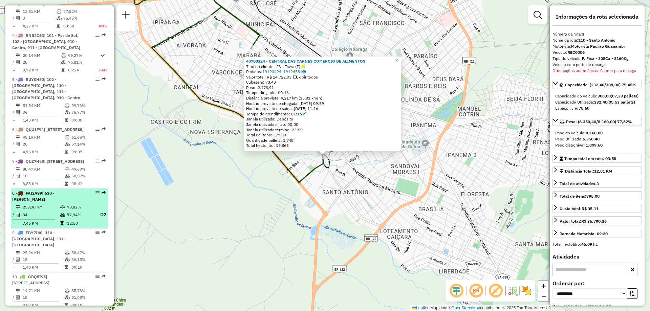
click at [73, 219] on td "77,94%" at bounding box center [80, 215] width 27 height 8
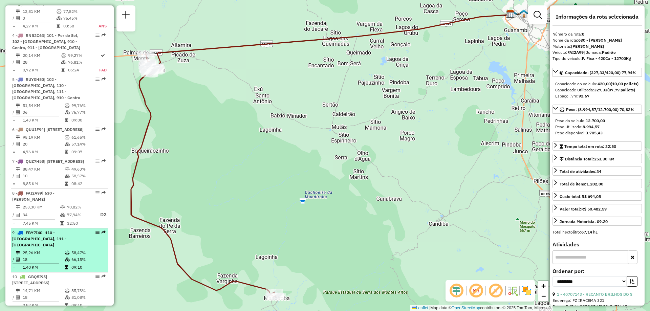
click at [65, 248] on div "9 - FBY7I40 | 110 - Santo Antonio, 111 - Caiçara" at bounding box center [48, 239] width 72 height 18
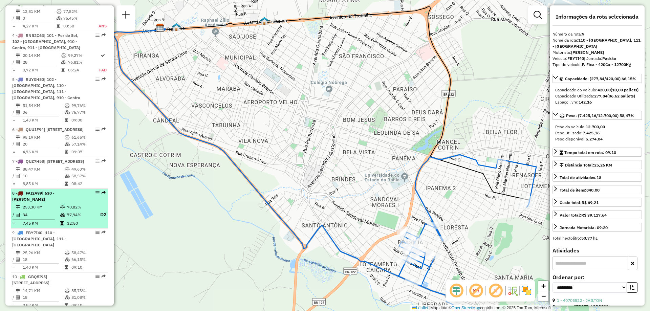
scroll to position [417, 0]
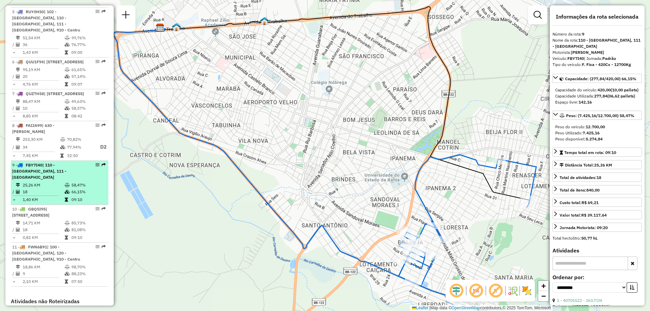
click at [50, 189] on td "25,26 KM" at bounding box center [43, 185] width 42 height 7
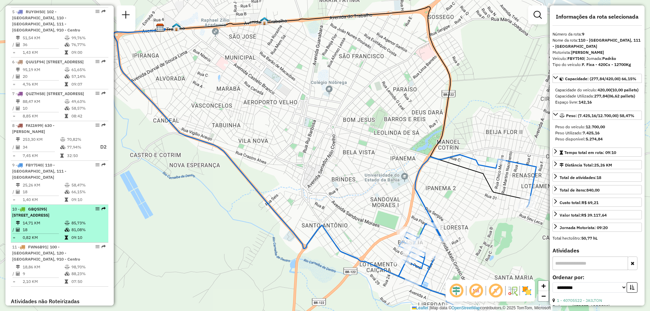
click at [48, 227] on td "14,71 KM" at bounding box center [43, 223] width 42 height 7
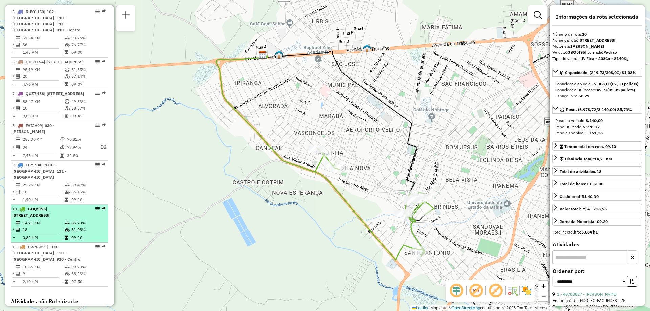
scroll to position [450, 0]
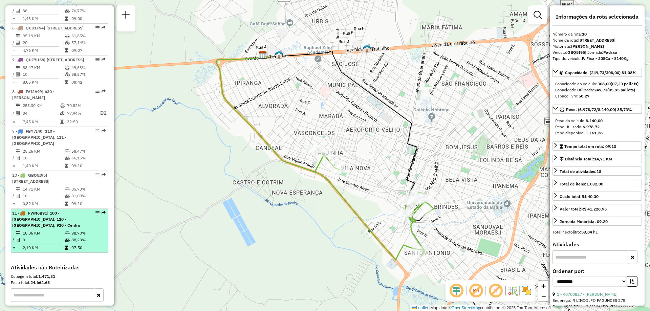
click at [48, 228] on span "| 100 - [GEOGRAPHIC_DATA], 120 - [GEOGRAPHIC_DATA], 910 - Centro" at bounding box center [46, 219] width 68 height 17
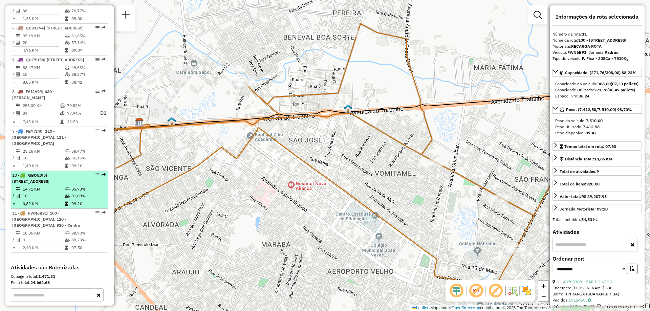
click at [51, 199] on td "18" at bounding box center [43, 196] width 42 height 7
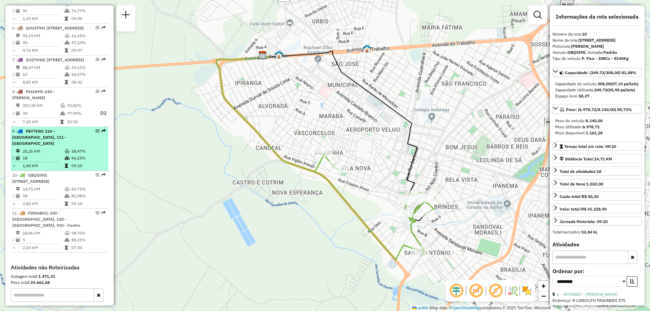
click at [54, 147] on div "9 - FBY7I40 | 110 - Santo Antonio, 111 - Caiçara" at bounding box center [48, 137] width 72 height 18
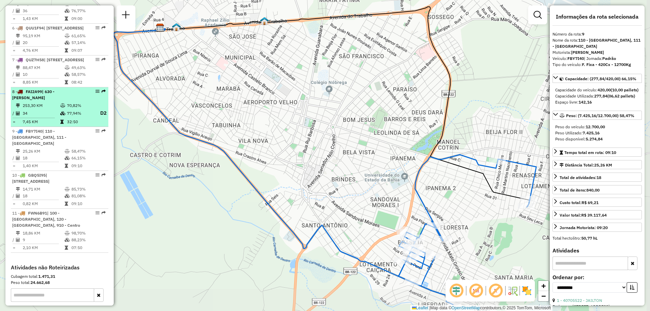
click at [55, 109] on td "253,30 KM" at bounding box center [41, 105] width 38 height 7
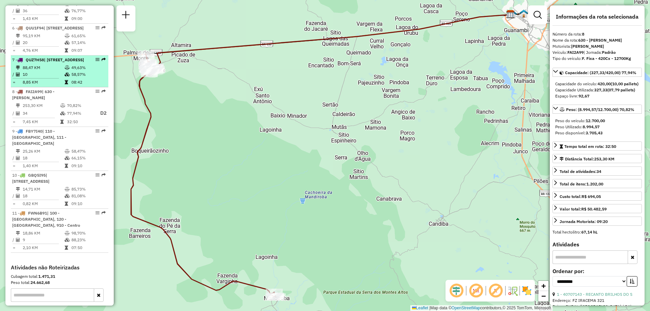
click at [64, 71] on td at bounding box center [67, 67] width 7 height 7
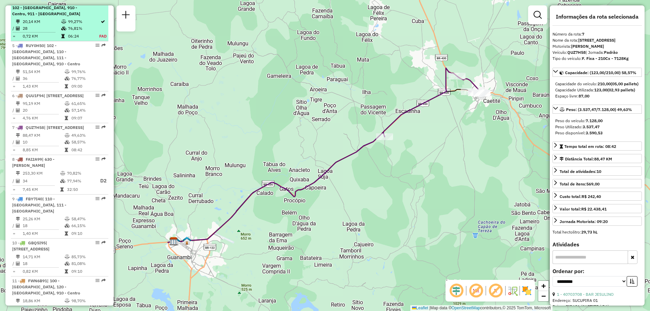
scroll to position [315, 0]
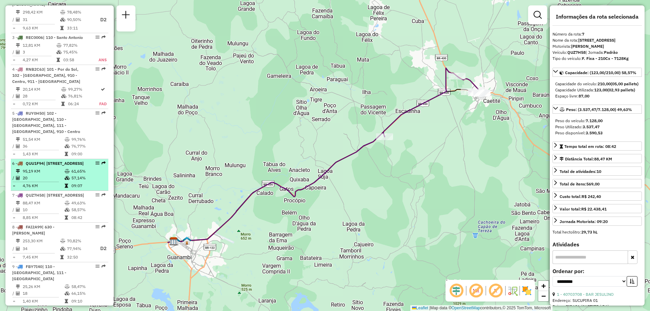
click at [44, 166] on span "| [STREET_ADDRESS]" at bounding box center [64, 163] width 40 height 5
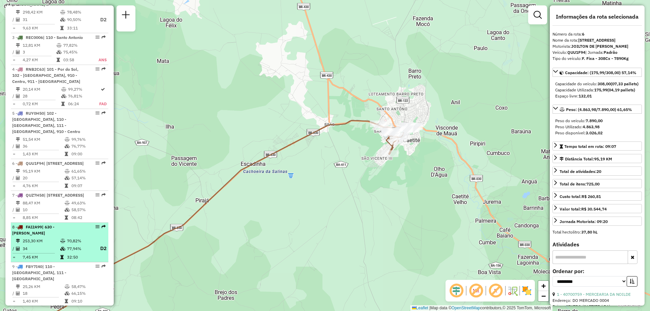
drag, startPoint x: 262, startPoint y: 146, endPoint x: 43, endPoint y: 247, distance: 242.0
click at [43, 247] on hb-router-mapa "Informações da Sessão 1278576 - 19/09/2025 Criação: 18/09/2025 18:03 Depósito: …" at bounding box center [325, 155] width 650 height 311
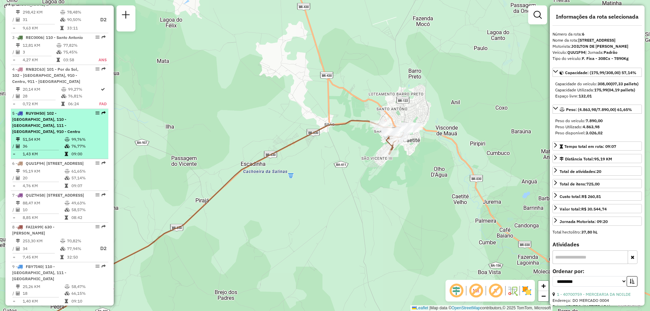
click at [42, 135] on div "5 - RUY0H50 | 102 - Vomitamel, 110 - Santo Antonio, 111 - Caiçara, 910 - Centro" at bounding box center [48, 122] width 72 height 24
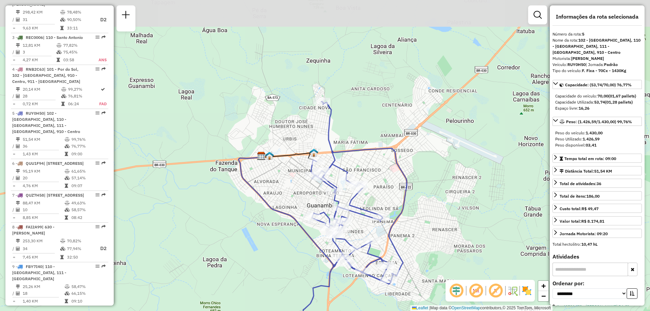
drag, startPoint x: 228, startPoint y: 130, endPoint x: 226, endPoint y: 187, distance: 56.6
click at [226, 187] on div "Janela de atendimento Grade de atendimento Capacidade Transportadoras Veículos …" at bounding box center [325, 155] width 650 height 311
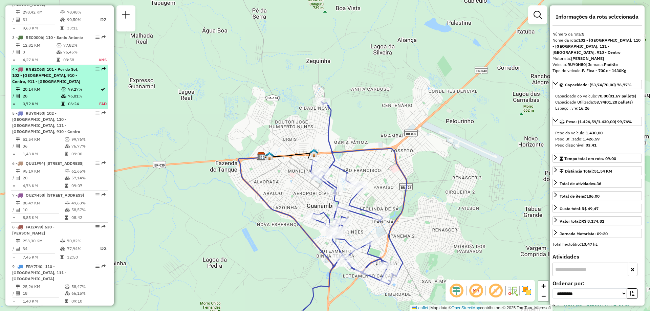
scroll to position [247, 0]
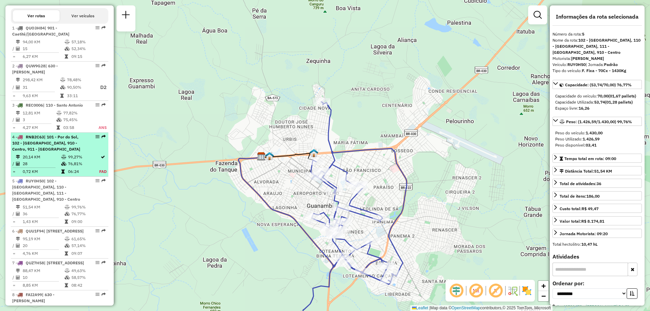
click at [56, 165] on li "4 - RNB2C63 | 101 - Por do Sol, 102 - Vomitamel, 910 - Centro, 911 - Monte Pasc…" at bounding box center [60, 155] width 98 height 44
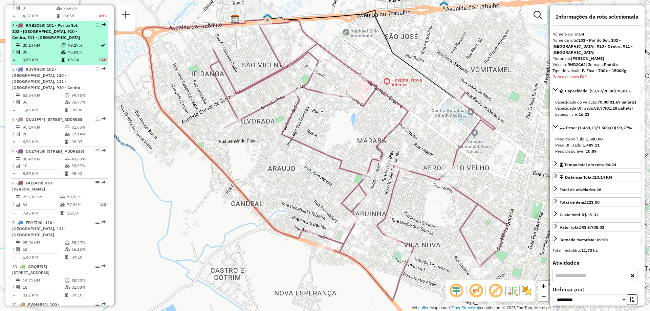
scroll to position [387, 0]
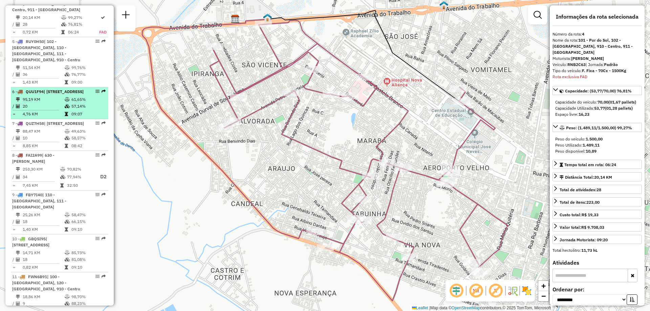
click at [64, 95] on div "6 - QUU1F94 | 900 - Caetité, 901 - Caetité/Alto Buenos Aires" at bounding box center [48, 92] width 72 height 6
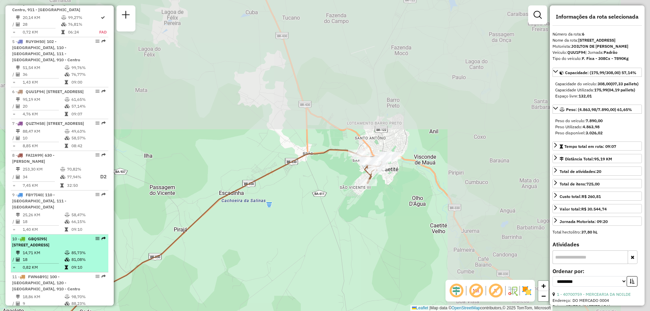
drag, startPoint x: 330, startPoint y: 129, endPoint x: 73, endPoint y: 278, distance: 297.3
click at [73, 278] on hb-router-mapa "Informações da Sessão 1278576 - 19/09/2025 Criação: 18/09/2025 18:03 Depósito: …" at bounding box center [325, 155] width 650 height 311
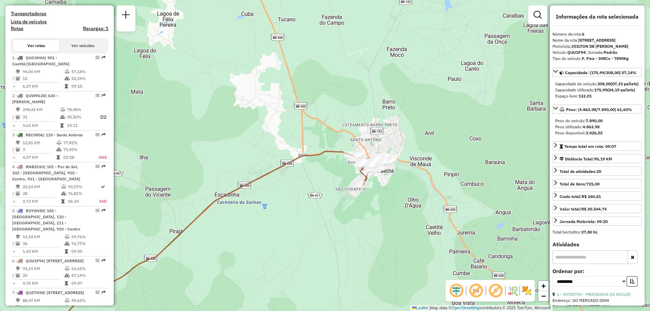
scroll to position [82, 0]
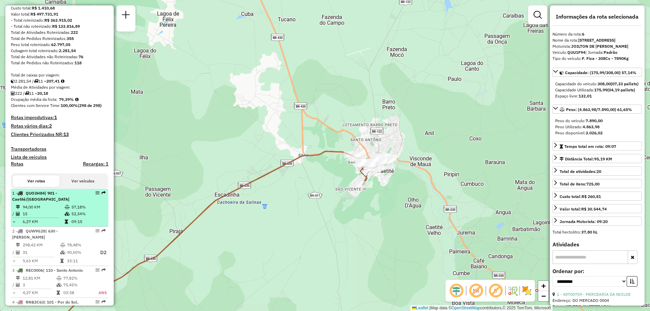
click at [36, 217] on td "15" at bounding box center [43, 214] width 42 height 7
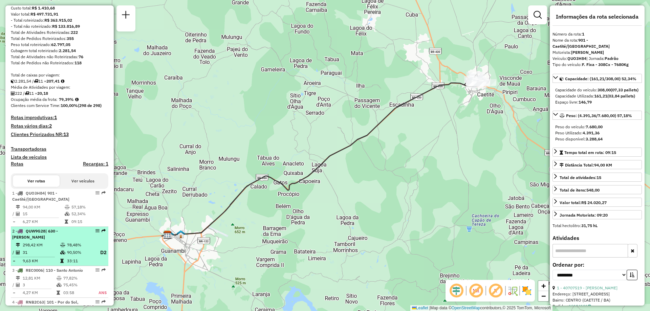
click at [38, 249] on td "298,42 KM" at bounding box center [41, 245] width 38 height 7
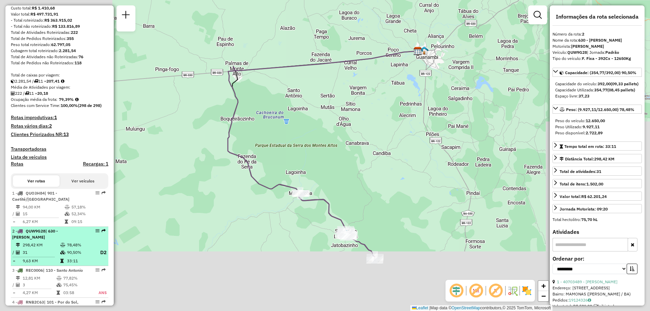
scroll to position [184, 0]
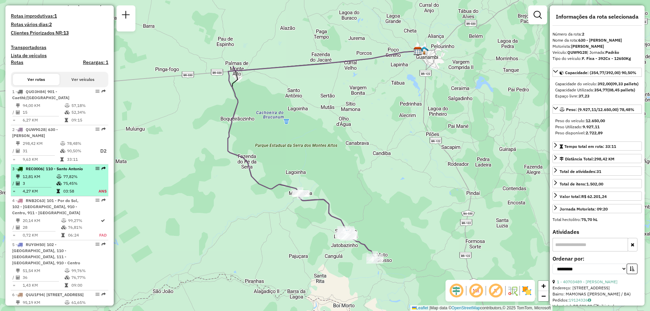
click at [59, 179] on icon at bounding box center [59, 177] width 5 height 4
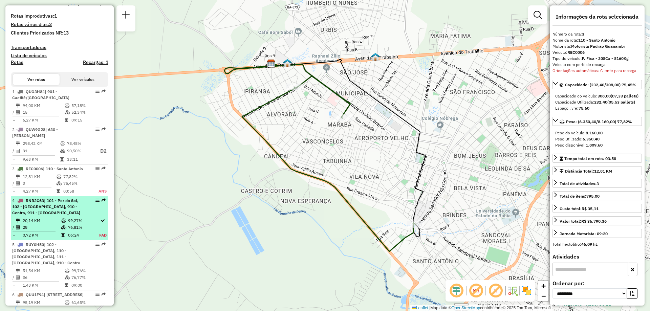
click at [38, 229] on li "4 - RNB2C63 | 101 - Por do Sol, 102 - Vomitamel, 910 - Centro, 911 - Monte Pasc…" at bounding box center [60, 218] width 98 height 44
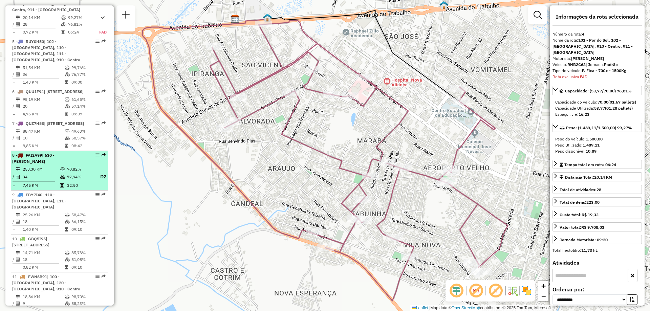
scroll to position [319, 0]
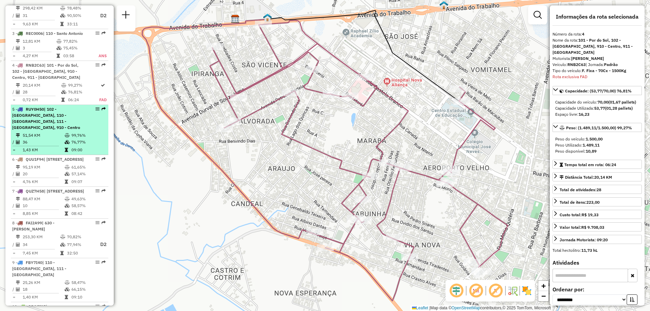
click at [52, 139] on td "51,54 KM" at bounding box center [43, 135] width 42 height 7
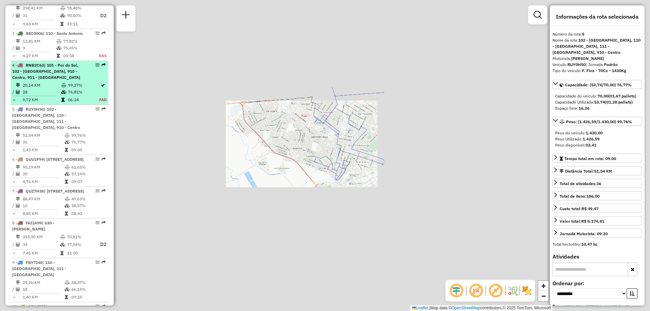
click at [50, 96] on td "28" at bounding box center [41, 92] width 39 height 7
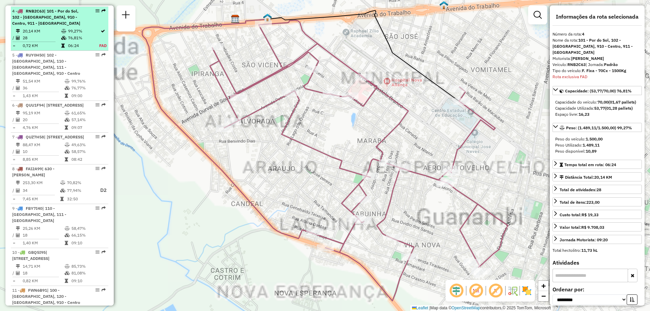
scroll to position [387, 0]
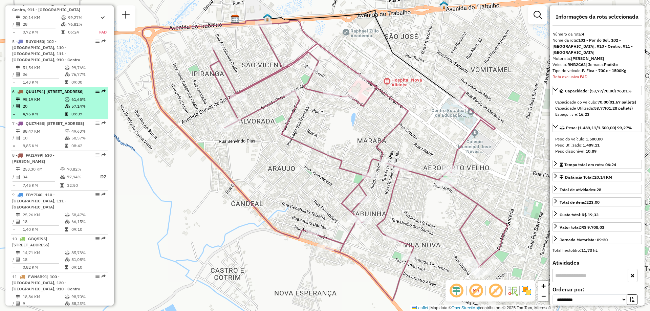
click at [72, 103] on td "61,65%" at bounding box center [88, 99] width 34 height 7
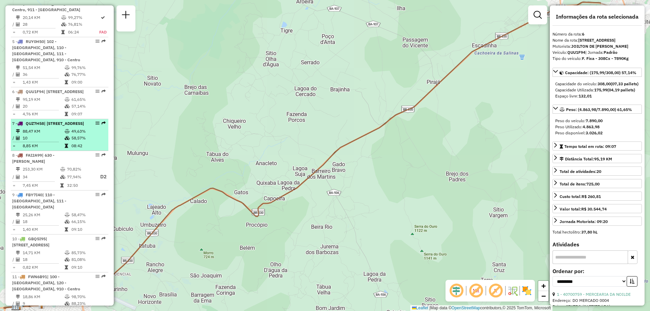
click at [65, 126] on span "| [STREET_ADDRESS]" at bounding box center [64, 123] width 40 height 5
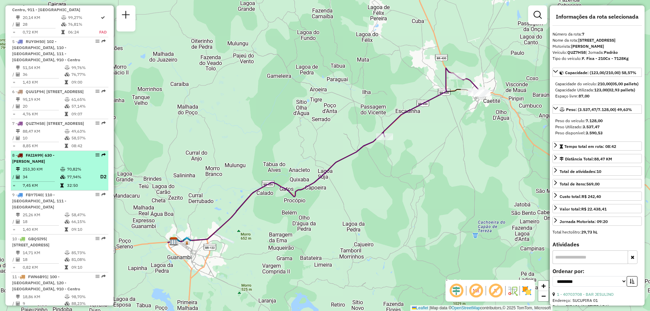
click at [47, 165] on div "8 - FAI2A99 | 630 - Sebastião Laranjeiras" at bounding box center [48, 158] width 72 height 12
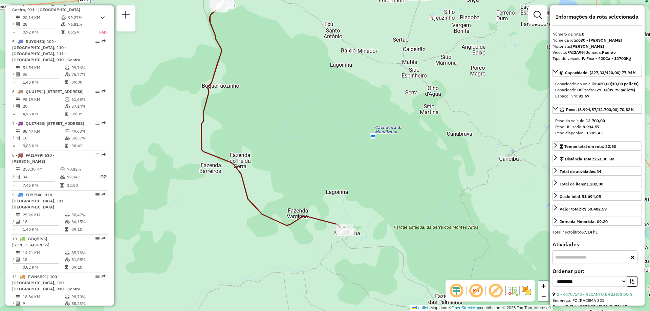
drag, startPoint x: 314, startPoint y: 193, endPoint x: 333, endPoint y: 166, distance: 32.6
click at [345, 157] on div "Janela de atendimento Grade de atendimento Capacidade Transportadoras Veículos …" at bounding box center [325, 155] width 650 height 311
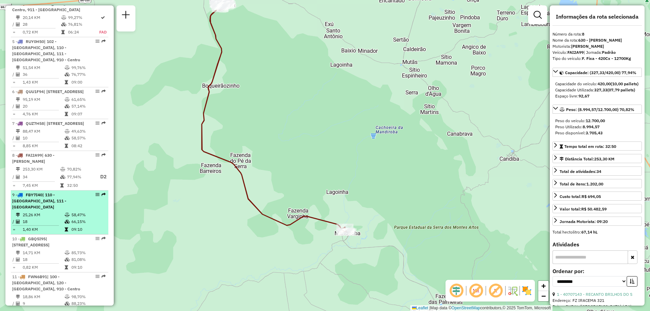
click at [57, 210] on div "9 - FBY7I40 | 110 - Santo Antonio, 111 - Caiçara" at bounding box center [48, 201] width 72 height 18
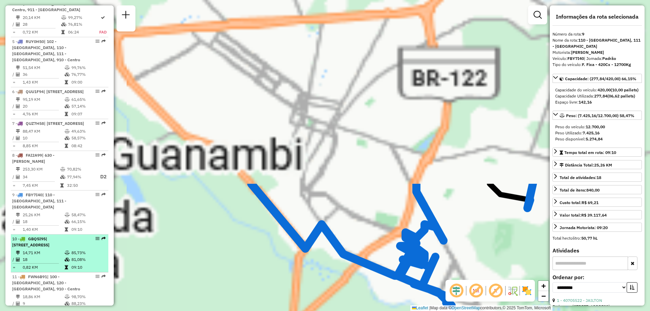
click at [43, 248] on span "| [STREET_ADDRESS]" at bounding box center [30, 241] width 37 height 11
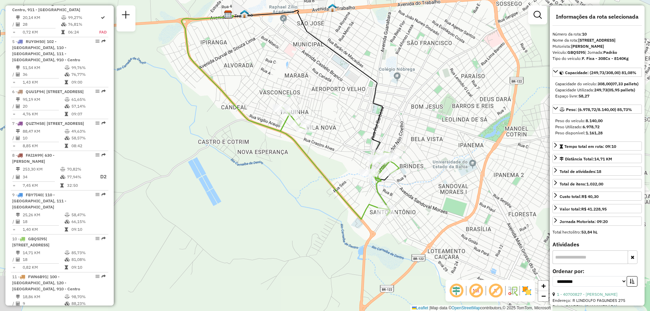
drag, startPoint x: 444, startPoint y: 200, endPoint x: 409, endPoint y: 159, distance: 53.3
click at [409, 159] on div "Janela de atendimento Grade de atendimento Capacidade Transportadoras Veículos …" at bounding box center [325, 155] width 650 height 311
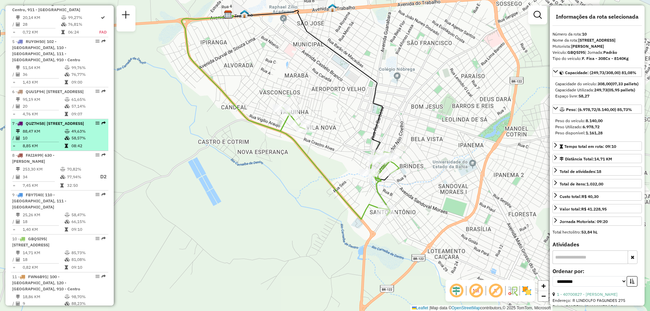
click at [78, 149] on table "88,47 KM 49,63% / 10 58,57% = 8,85 KM 08:42" at bounding box center [59, 138] width 95 height 21
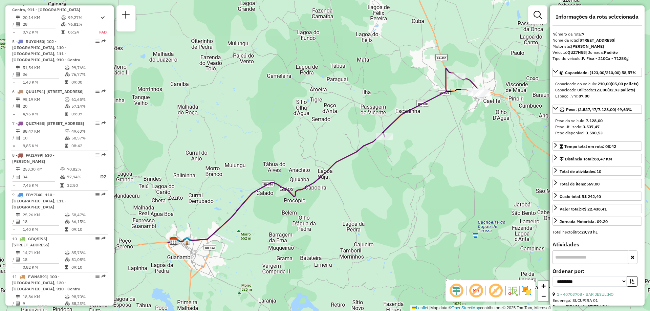
click at [479, 291] on em at bounding box center [476, 291] width 16 height 16
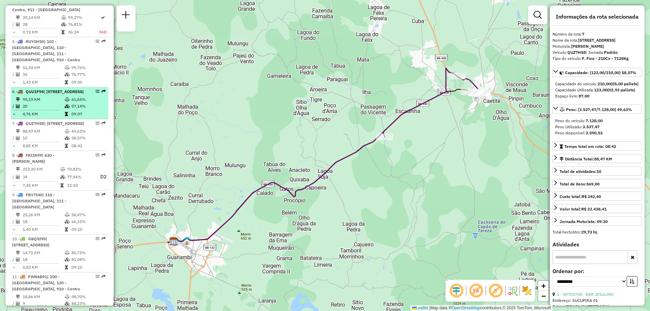
click at [72, 95] on div "6 - QUU1F94 | 900 - Caetité, 901 - Caetité/Alto Buenos Aires" at bounding box center [48, 92] width 72 height 6
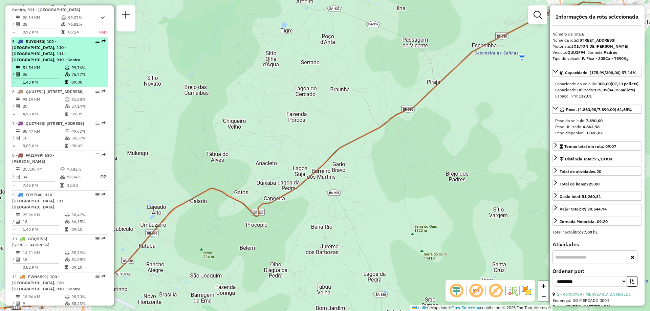
click at [78, 70] on li "5 - RUY0H50 | 102 - Vomitamel, 110 - Santo Antonio, 111 - Caiçara, 910 - Centro…" at bounding box center [60, 62] width 98 height 50
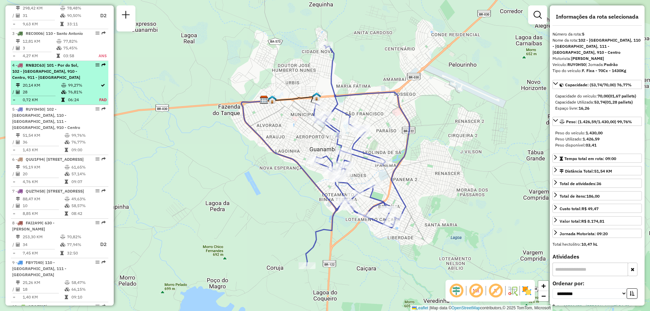
click at [64, 81] on div "4 - RNB2C63 | 101 - Por do Sol, 102 - [STREET_ADDRESS]" at bounding box center [48, 71] width 72 height 18
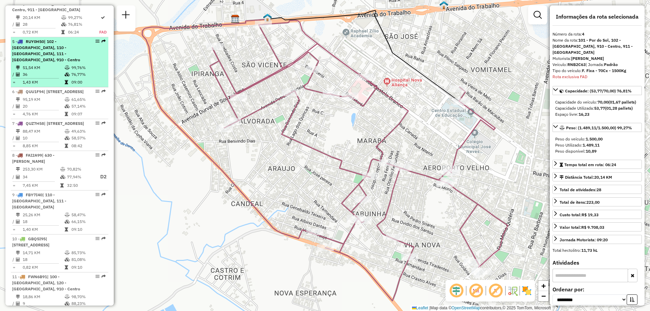
scroll to position [319, 0]
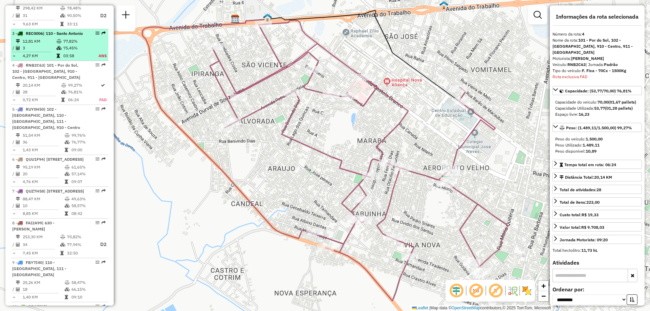
click at [52, 37] on div "3 - REC0006 | 110 - [GEOGRAPHIC_DATA]" at bounding box center [48, 33] width 72 height 6
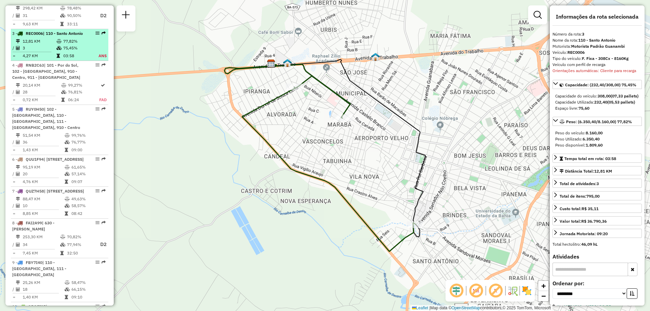
scroll to position [251, 0]
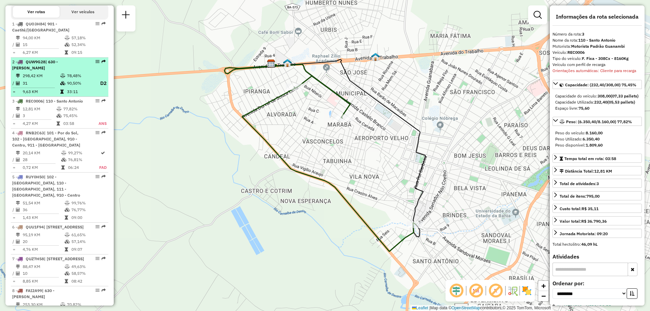
click at [50, 79] on td "298,42 KM" at bounding box center [41, 75] width 38 height 7
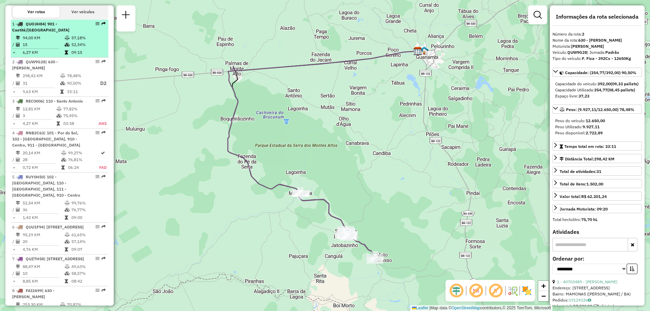
click at [65, 40] on icon at bounding box center [67, 38] width 5 height 4
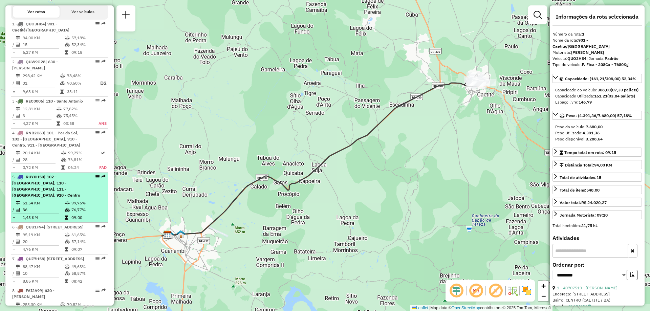
scroll to position [353, 0]
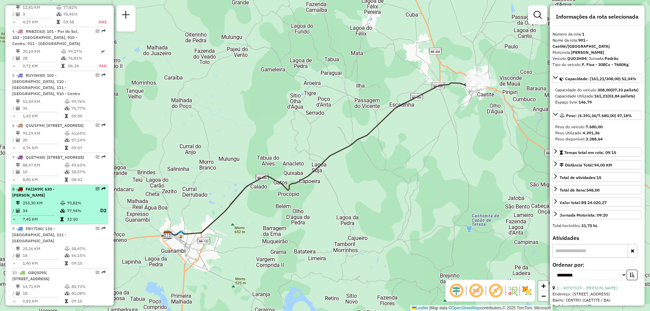
click at [55, 198] on span "| 630 - [PERSON_NAME]" at bounding box center [33, 192] width 42 height 11
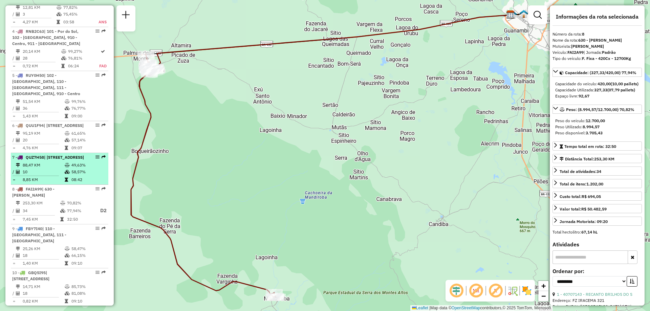
click at [69, 175] on td at bounding box center [67, 172] width 7 height 7
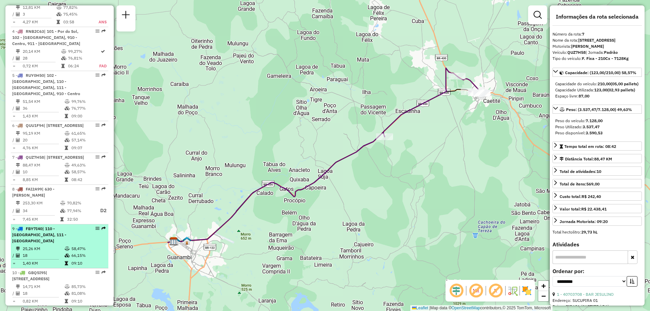
scroll to position [421, 0]
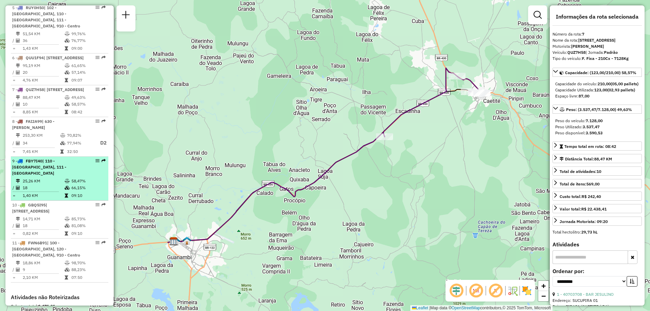
click at [57, 192] on td at bounding box center [38, 191] width 52 height 1
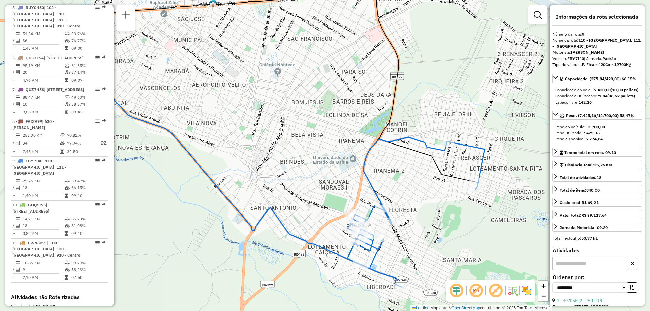
drag, startPoint x: 221, startPoint y: 209, endPoint x: 119, endPoint y: 175, distance: 107.3
click at [119, 175] on div "Janela de atendimento Grade de atendimento Capacidade Transportadoras Veículos …" at bounding box center [325, 155] width 650 height 311
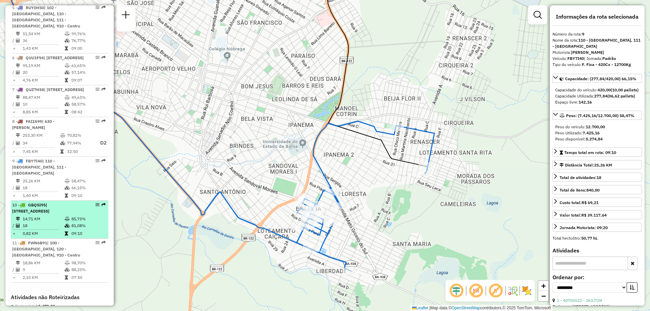
click at [67, 223] on td at bounding box center [67, 219] width 7 height 7
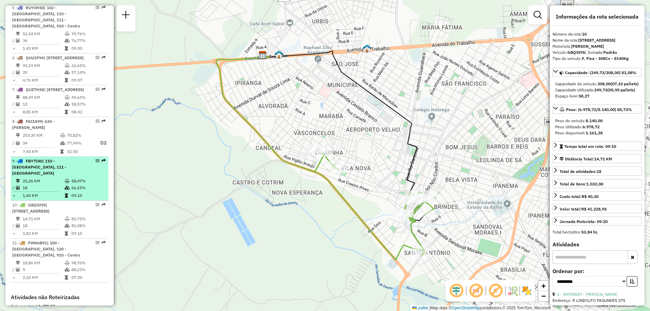
click at [75, 191] on td "66,15%" at bounding box center [88, 188] width 34 height 7
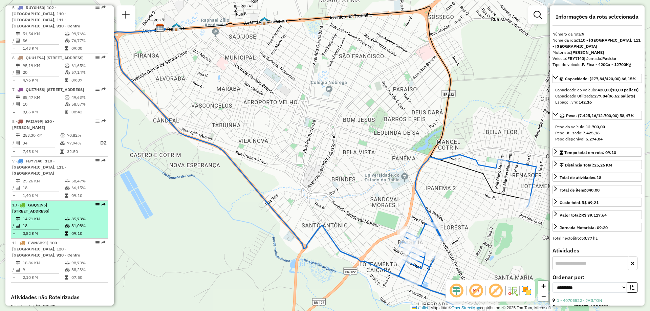
click at [72, 214] on div "10 - GBQ5I95 | 110 - Santo Antonio, 910 - Centro" at bounding box center [48, 208] width 72 height 12
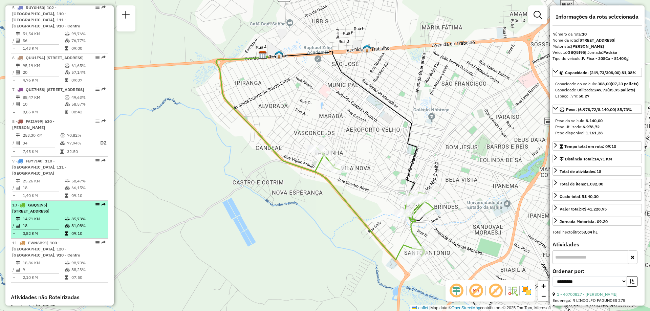
scroll to position [488, 0]
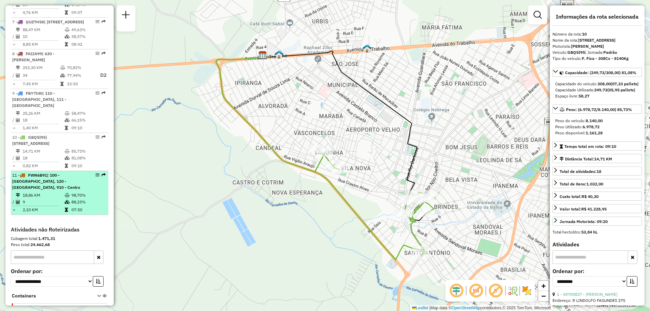
click at [66, 206] on td at bounding box center [67, 202] width 7 height 7
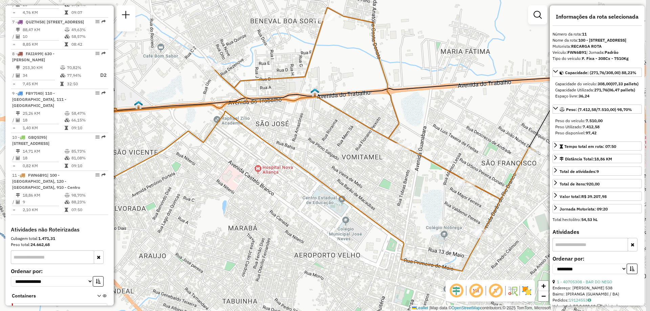
drag, startPoint x: 402, startPoint y: 210, endPoint x: 333, endPoint y: 185, distance: 74.3
click at [333, 185] on div "Janela de atendimento Grade de atendimento Capacidade Transportadoras Veículos …" at bounding box center [325, 155] width 650 height 311
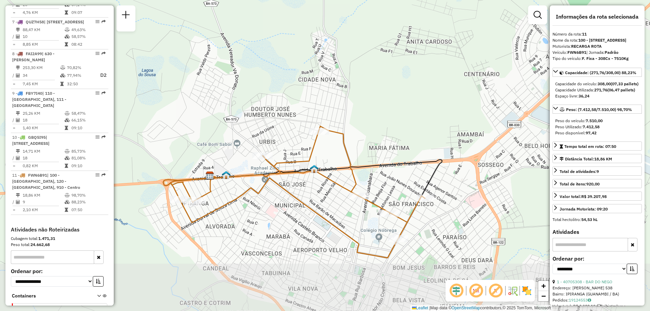
drag, startPoint x: 455, startPoint y: 180, endPoint x: 418, endPoint y: 122, distance: 68.6
click at [418, 122] on div "Janela de atendimento Grade de atendimento Capacidade Transportadoras Veículos …" at bounding box center [325, 155] width 650 height 311
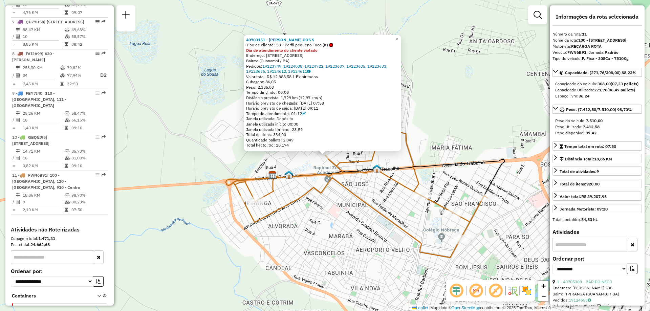
scroll to position [558, 0]
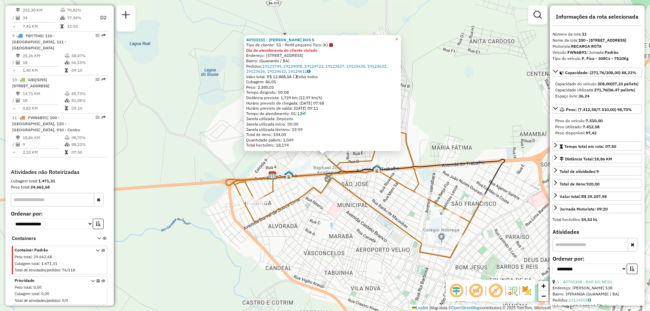
click at [289, 173] on img at bounding box center [288, 174] width 9 height 9
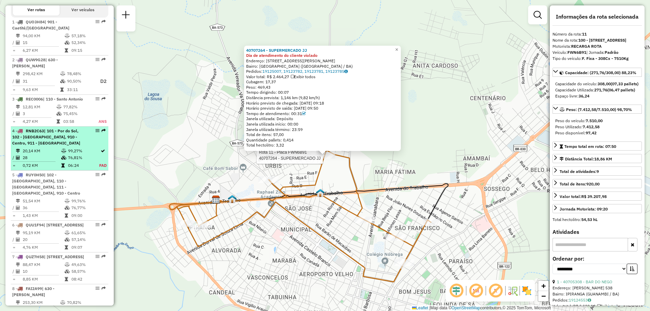
scroll to position [355, 0]
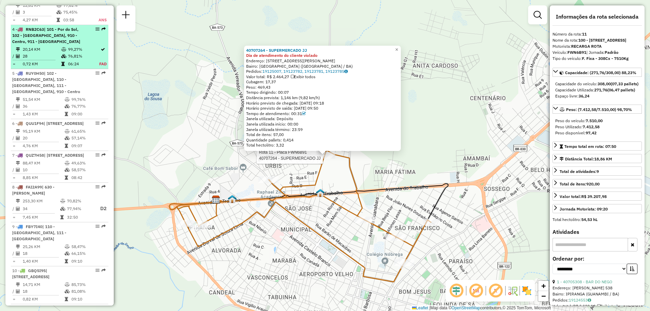
click at [44, 158] on span "| [STREET_ADDRESS]" at bounding box center [64, 155] width 40 height 5
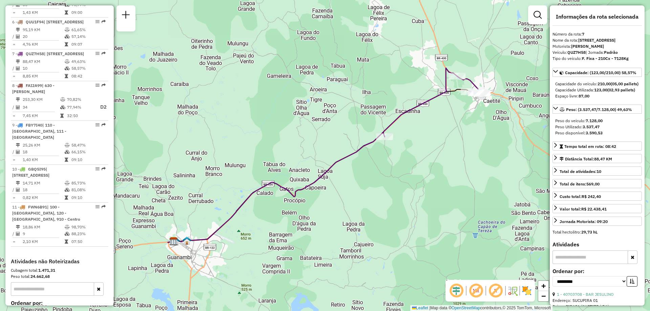
scroll to position [490, 0]
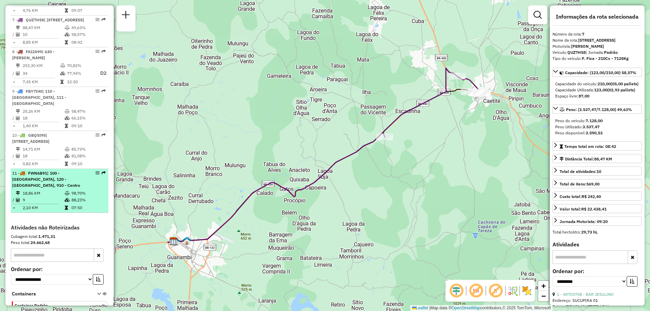
click at [47, 211] on td "2,10 KM" at bounding box center [43, 208] width 42 height 7
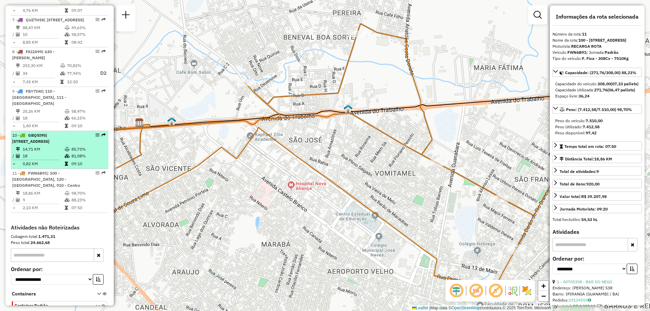
click at [54, 153] on td "14,71 KM" at bounding box center [43, 149] width 42 height 7
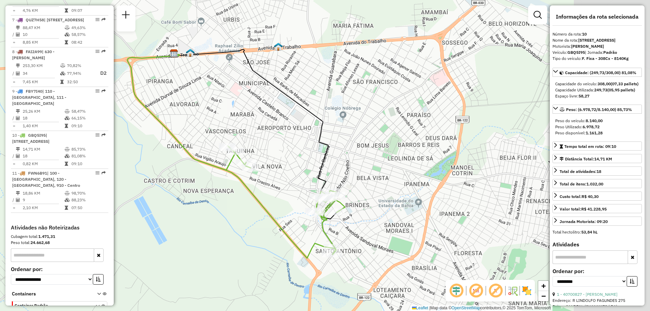
drag, startPoint x: 508, startPoint y: 231, endPoint x: 414, endPoint y: 228, distance: 94.9
click at [414, 228] on div "Janela de atendimento Grade de atendimento Capacidade Transportadoras Veículos …" at bounding box center [325, 155] width 650 height 311
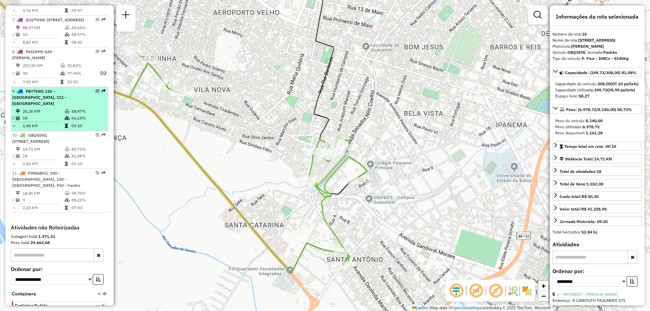
click at [59, 115] on td "25,26 KM" at bounding box center [43, 111] width 42 height 7
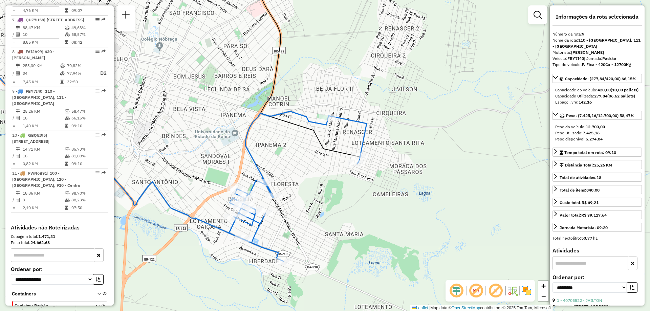
drag, startPoint x: 344, startPoint y: 188, endPoint x: 174, endPoint y: 145, distance: 175.1
click at [174, 145] on div "Janela de atendimento Grade de atendimento Capacidade Transportadoras Veículos …" at bounding box center [325, 155] width 650 height 311
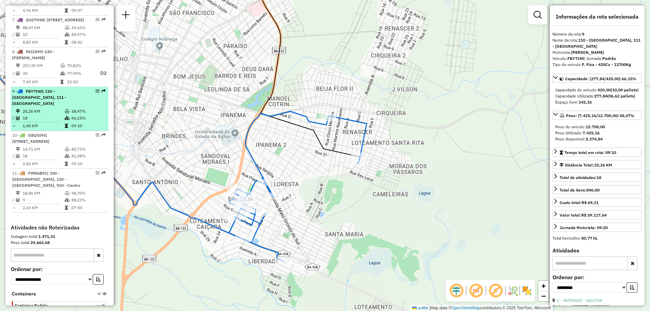
click at [62, 107] on div "9 - FBY7I40 | 110 - Santo Antonio, 111 - Caiçara" at bounding box center [48, 97] width 72 height 18
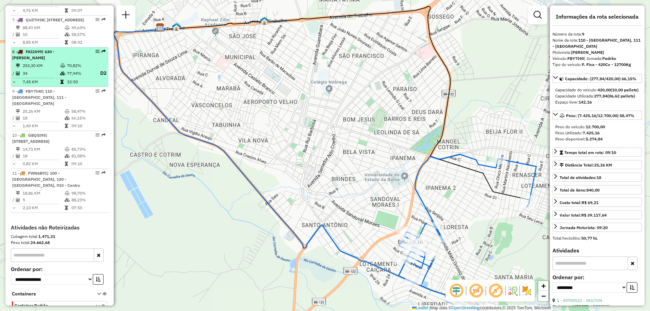
click at [58, 79] on td at bounding box center [36, 78] width 48 height 1
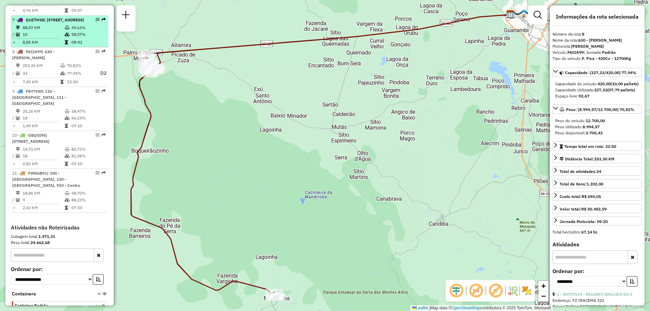
click at [62, 38] on td "10" at bounding box center [43, 34] width 42 height 7
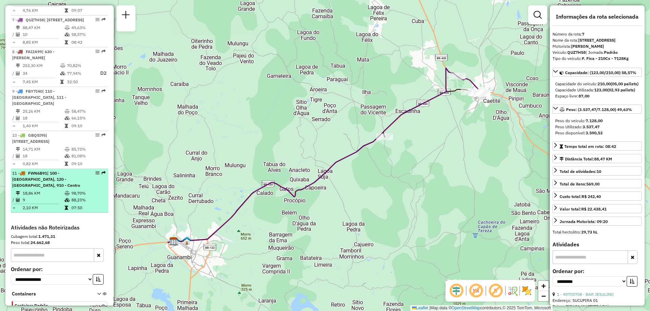
click at [46, 197] on td "18,86 KM" at bounding box center [43, 193] width 42 height 7
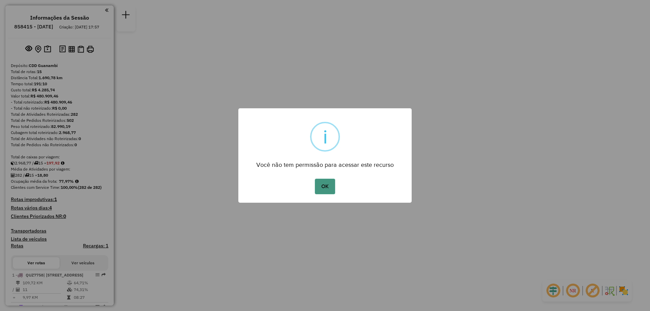
click at [325, 188] on button "OK" at bounding box center [325, 187] width 20 height 16
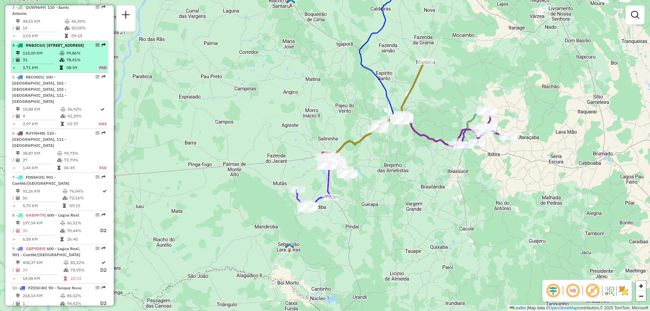
scroll to position [435, 0]
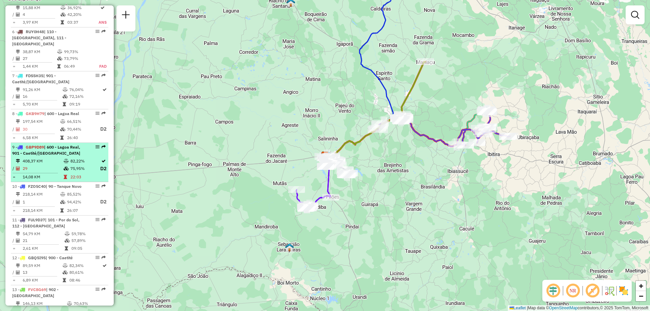
click at [96, 165] on td "82,22%" at bounding box center [85, 161] width 30 height 7
select select "**********"
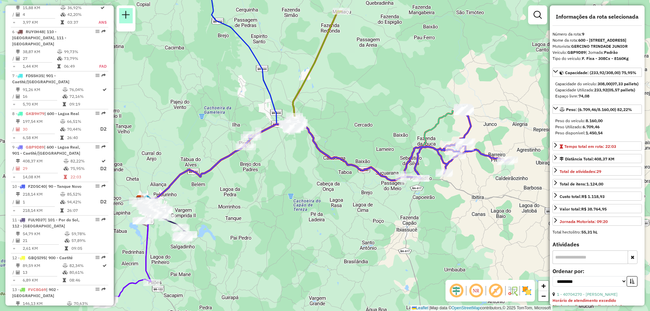
click at [131, 15] on link at bounding box center [126, 15] width 14 height 15
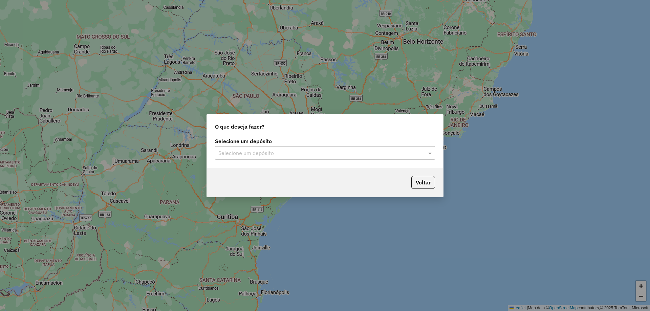
click at [272, 158] on div "Selecione um depósito" at bounding box center [325, 153] width 220 height 14
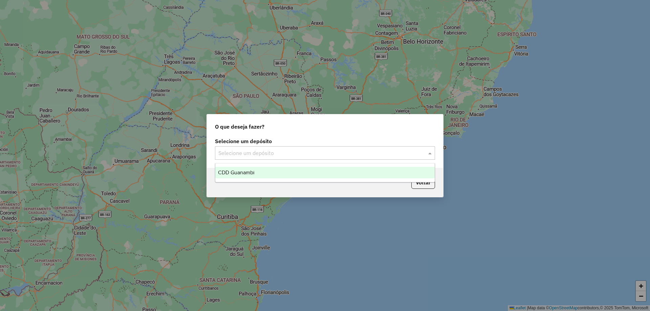
click at [245, 172] on span "CDD Guanambi" at bounding box center [236, 173] width 37 height 6
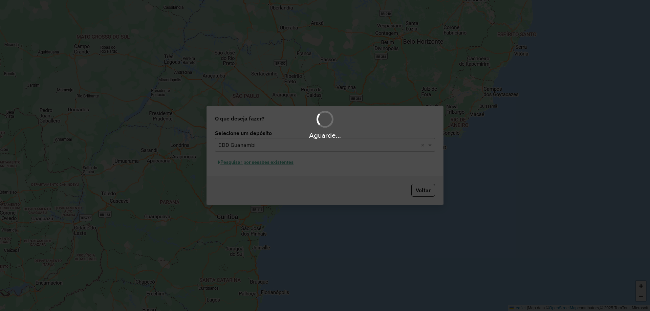
click at [270, 164] on div "Aguarde..." at bounding box center [325, 155] width 650 height 311
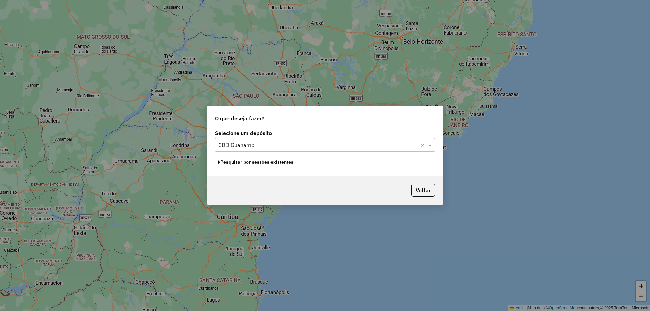
click at [270, 164] on button "Pesquisar por sessões existentes" at bounding box center [256, 162] width 82 height 10
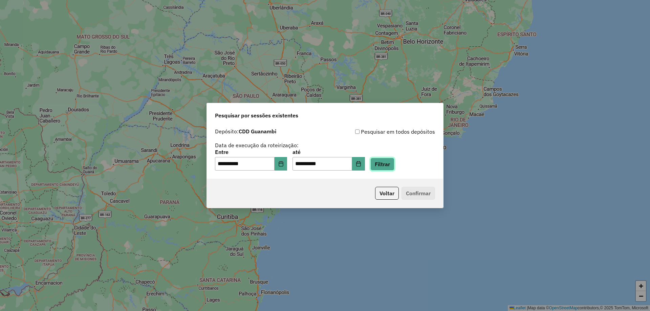
click at [389, 165] on button "Filtrar" at bounding box center [383, 164] width 24 height 13
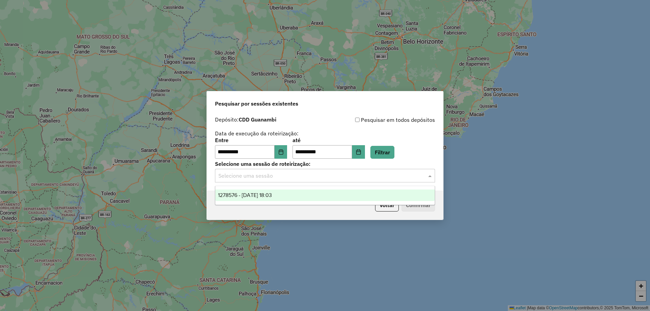
click at [265, 173] on input "text" at bounding box center [318, 176] width 200 height 8
click at [249, 191] on div "1278576 - 19/09/2025 18:03" at bounding box center [324, 196] width 219 height 12
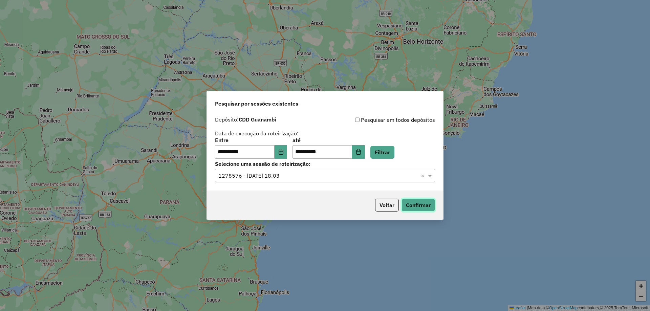
click at [425, 204] on button "Confirmar" at bounding box center [419, 205] width 34 height 13
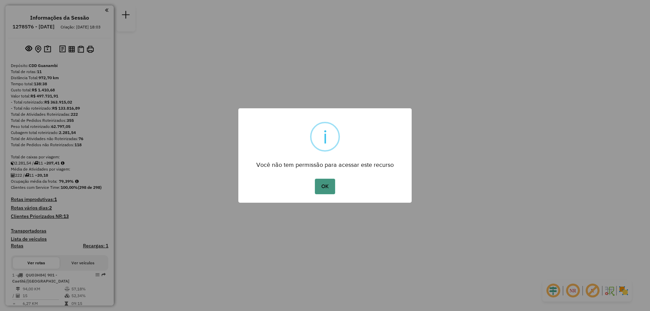
click at [331, 182] on button "OK" at bounding box center [325, 187] width 20 height 16
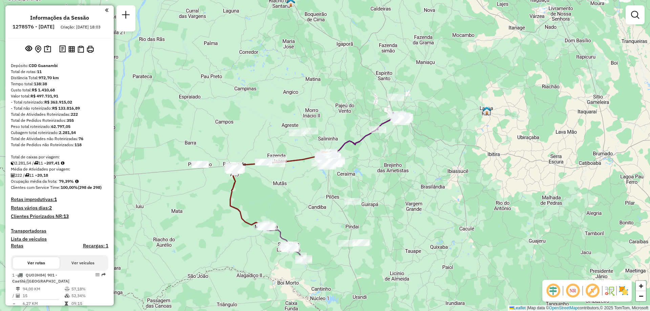
scroll to position [169, 0]
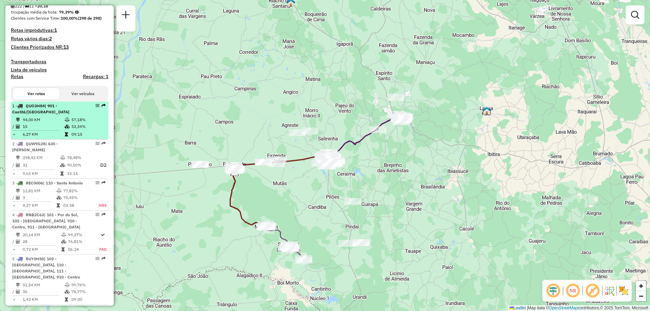
click at [64, 130] on td at bounding box center [67, 126] width 7 height 7
select select "**********"
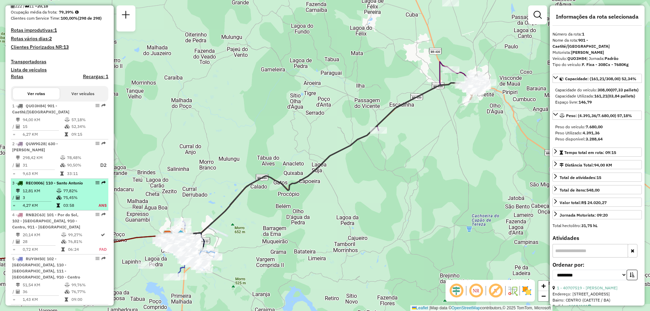
click at [28, 186] on li "3 - REC0006 | 110 - [GEOGRAPHIC_DATA] 12,81 KM 77,82% / 3 75,45% = 4,27 KM 03:5…" at bounding box center [60, 195] width 98 height 32
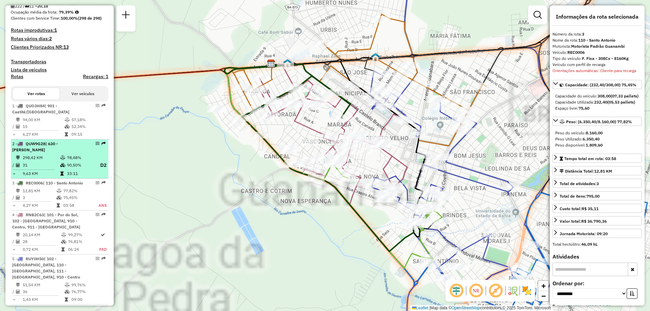
click at [38, 161] on td "298,42 KM" at bounding box center [41, 157] width 38 height 7
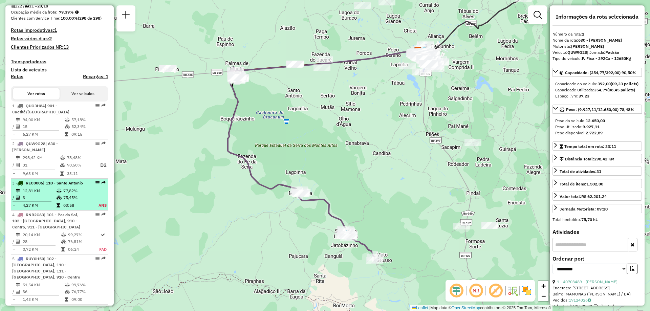
click at [45, 186] on div "3 - REC0006 | 110 - [GEOGRAPHIC_DATA]" at bounding box center [48, 183] width 72 height 6
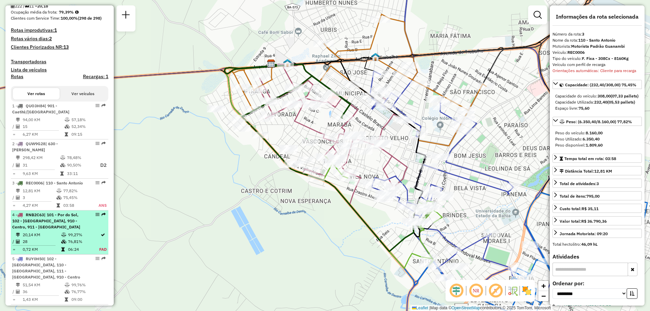
click at [57, 230] on div "4 - RNB2C63 | 101 - Por do Sol, 102 - [STREET_ADDRESS]" at bounding box center [48, 221] width 72 height 18
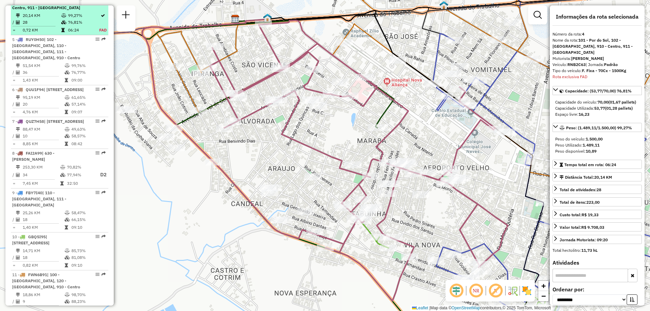
scroll to position [387, 0]
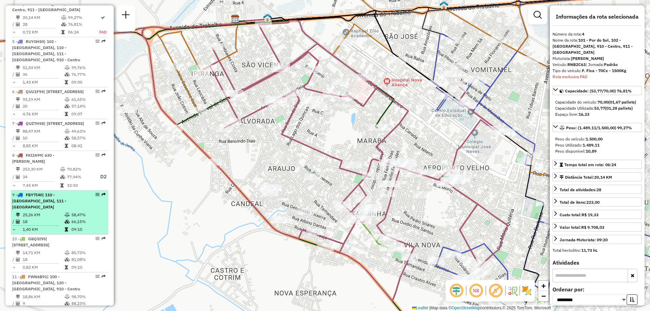
click at [58, 218] on td "25,26 KM" at bounding box center [43, 215] width 42 height 7
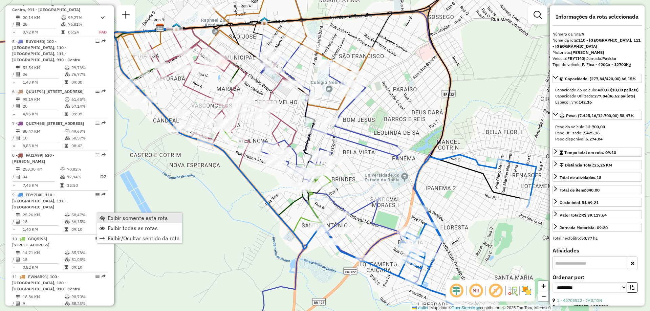
click at [119, 215] on span "Exibir somente esta rota" at bounding box center [138, 217] width 60 height 5
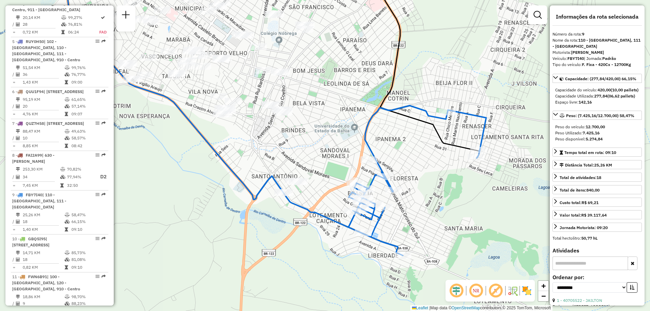
drag, startPoint x: 412, startPoint y: 204, endPoint x: 360, endPoint y: 154, distance: 71.4
click at [360, 154] on div "Janela de atendimento Grade de atendimento Capacidade Transportadoras Veículos …" at bounding box center [325, 155] width 650 height 311
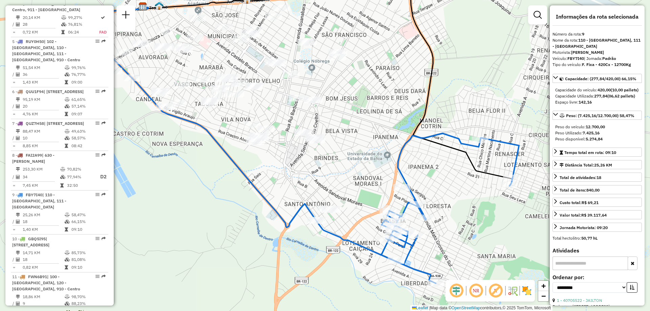
drag, startPoint x: 265, startPoint y: 130, endPoint x: 297, endPoint y: 154, distance: 39.7
click at [300, 159] on div "Janela de atendimento Grade de atendimento Capacidade Transportadoras Veículos …" at bounding box center [325, 155] width 650 height 311
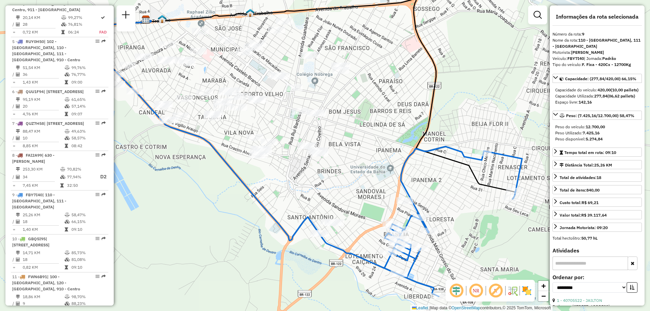
drag, startPoint x: 280, startPoint y: 107, endPoint x: 282, endPoint y: 120, distance: 13.1
click at [282, 120] on div "Janela de atendimento Grade de atendimento Capacidade Transportadoras Veículos …" at bounding box center [325, 155] width 650 height 311
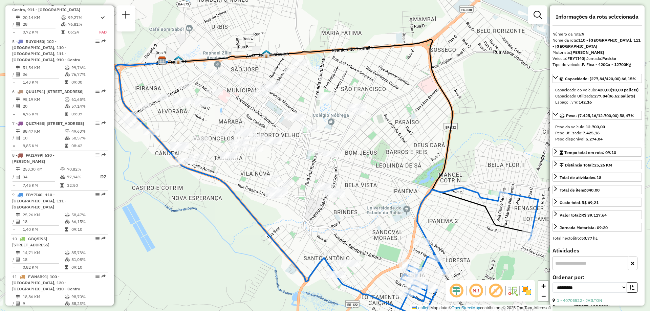
drag, startPoint x: 282, startPoint y: 120, endPoint x: 299, endPoint y: 161, distance: 44.1
click at [299, 161] on div "Janela de atendimento Grade de atendimento Capacidade Transportadoras Veículos …" at bounding box center [325, 155] width 650 height 311
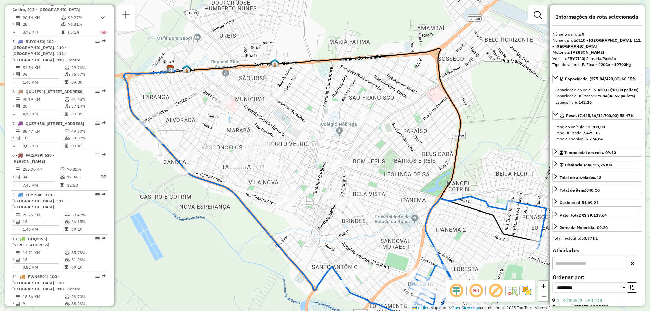
drag, startPoint x: 275, startPoint y: 161, endPoint x: 283, endPoint y: 170, distance: 12.0
click at [283, 170] on div "Janela de atendimento Grade de atendimento Capacidade Transportadoras Veículos …" at bounding box center [325, 155] width 650 height 311
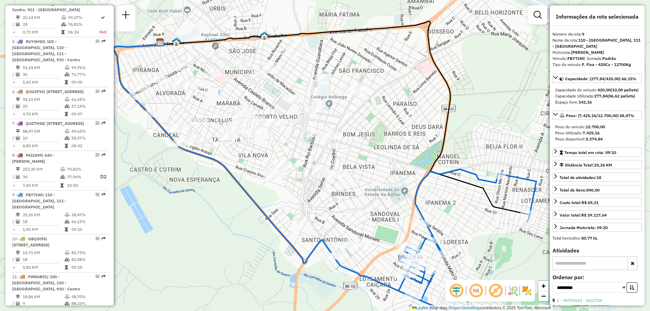
drag, startPoint x: 394, startPoint y: 199, endPoint x: 384, endPoint y: 176, distance: 25.0
click at [384, 176] on div "Janela de atendimento Grade de atendimento Capacidade Transportadoras Veículos …" at bounding box center [325, 155] width 650 height 311
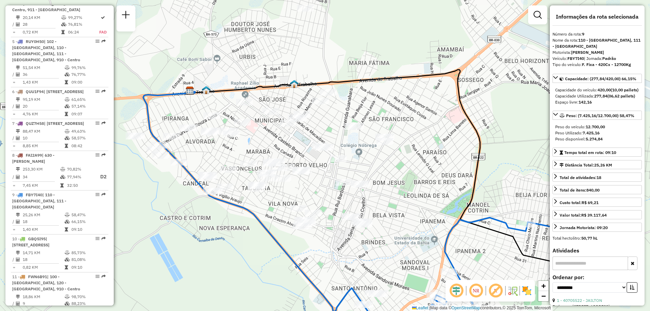
drag, startPoint x: 267, startPoint y: 145, endPoint x: 297, endPoint y: 194, distance: 56.9
click at [297, 194] on div "Janela de atendimento Grade de atendimento Capacidade Transportadoras Veículos …" at bounding box center [325, 155] width 650 height 311
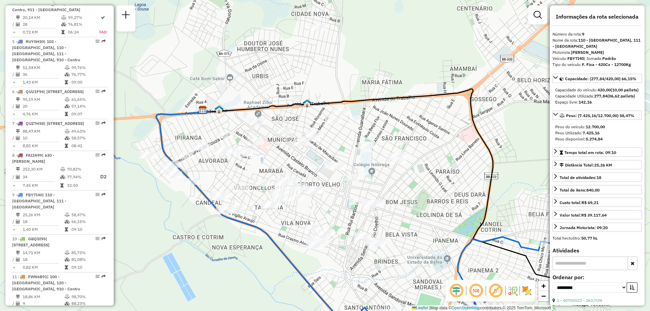
drag, startPoint x: 261, startPoint y: 141, endPoint x: 274, endPoint y: 160, distance: 23.2
click at [274, 160] on div "Janela de atendimento Grade de atendimento Capacidade Transportadoras Veículos …" at bounding box center [325, 155] width 650 height 311
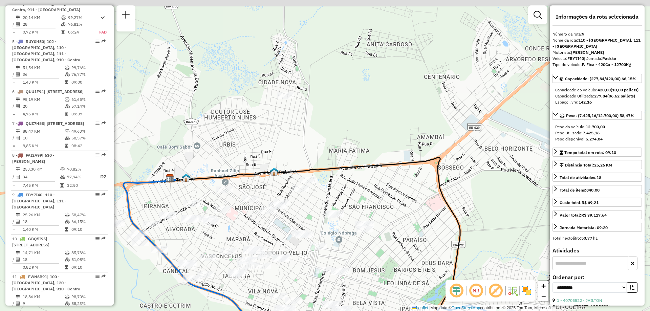
drag, startPoint x: 524, startPoint y: 163, endPoint x: 451, endPoint y: 222, distance: 93.5
click at [467, 230] on div "Janela de atendimento Grade de atendimento Capacidade Transportadoras Veículos …" at bounding box center [325, 155] width 650 height 311
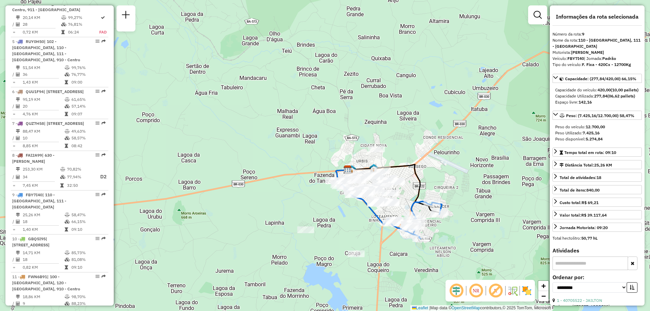
drag, startPoint x: 431, startPoint y: 194, endPoint x: 415, endPoint y: 162, distance: 36.2
click at [415, 165] on icon at bounding box center [394, 189] width 92 height 48
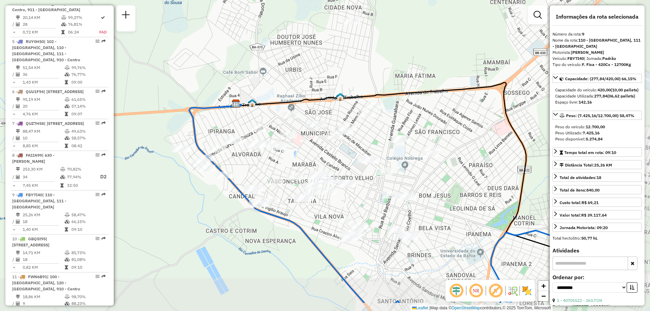
drag, startPoint x: 391, startPoint y: 194, endPoint x: 356, endPoint y: 154, distance: 53.0
click at [356, 154] on div "Janela de atendimento Grade de atendimento Capacidade Transportadoras Veículos …" at bounding box center [325, 155] width 650 height 311
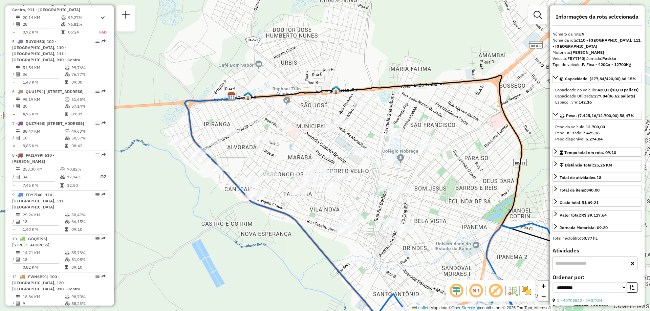
drag, startPoint x: 367, startPoint y: 205, endPoint x: 362, endPoint y: 196, distance: 10.6
click at [362, 196] on div "Janela de atendimento Grade de atendimento Capacidade Transportadoras Veículos …" at bounding box center [325, 155] width 650 height 311
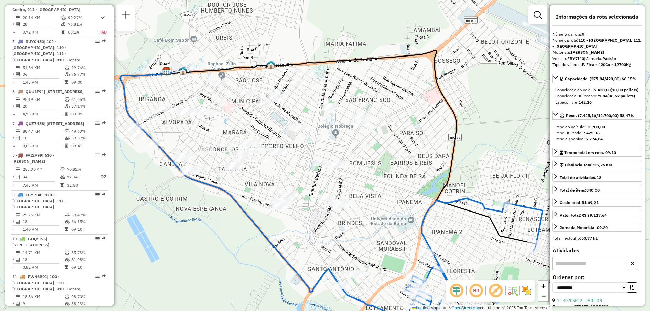
drag, startPoint x: 362, startPoint y: 196, endPoint x: 302, endPoint y: 180, distance: 62.3
click at [302, 180] on div "Janela de atendimento Grade de atendimento Capacidade Transportadoras Veículos …" at bounding box center [325, 155] width 650 height 311
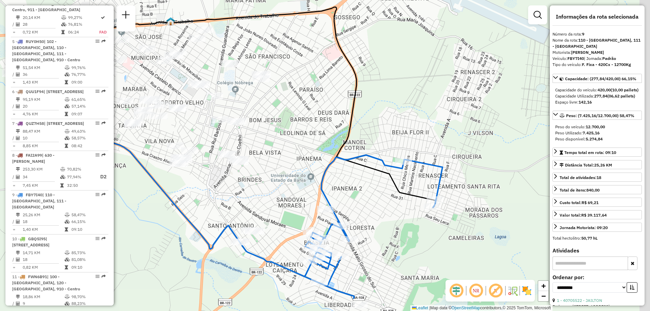
drag, startPoint x: 386, startPoint y: 251, endPoint x: 283, endPoint y: 207, distance: 111.4
click at [283, 207] on div "Janela de atendimento Grade de atendimento Capacidade Transportadoras Veículos …" at bounding box center [325, 155] width 650 height 311
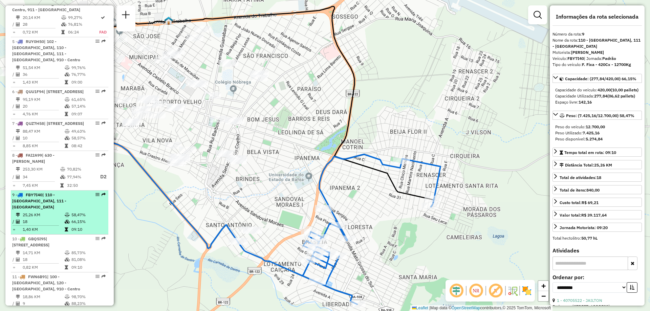
click at [27, 210] on span "| 110 - [GEOGRAPHIC_DATA], 111 - [GEOGRAPHIC_DATA]" at bounding box center [39, 200] width 54 height 17
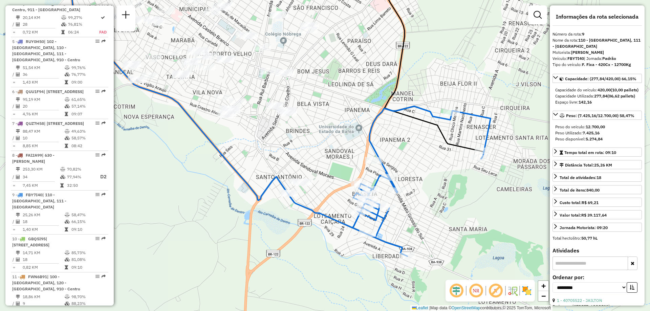
drag, startPoint x: 339, startPoint y: 215, endPoint x: 286, endPoint y: 160, distance: 76.2
click at [287, 161] on div "Janela de atendimento Grade de atendimento Capacidade Transportadoras Veículos …" at bounding box center [325, 155] width 650 height 311
